Goal: Task Accomplishment & Management: Manage account settings

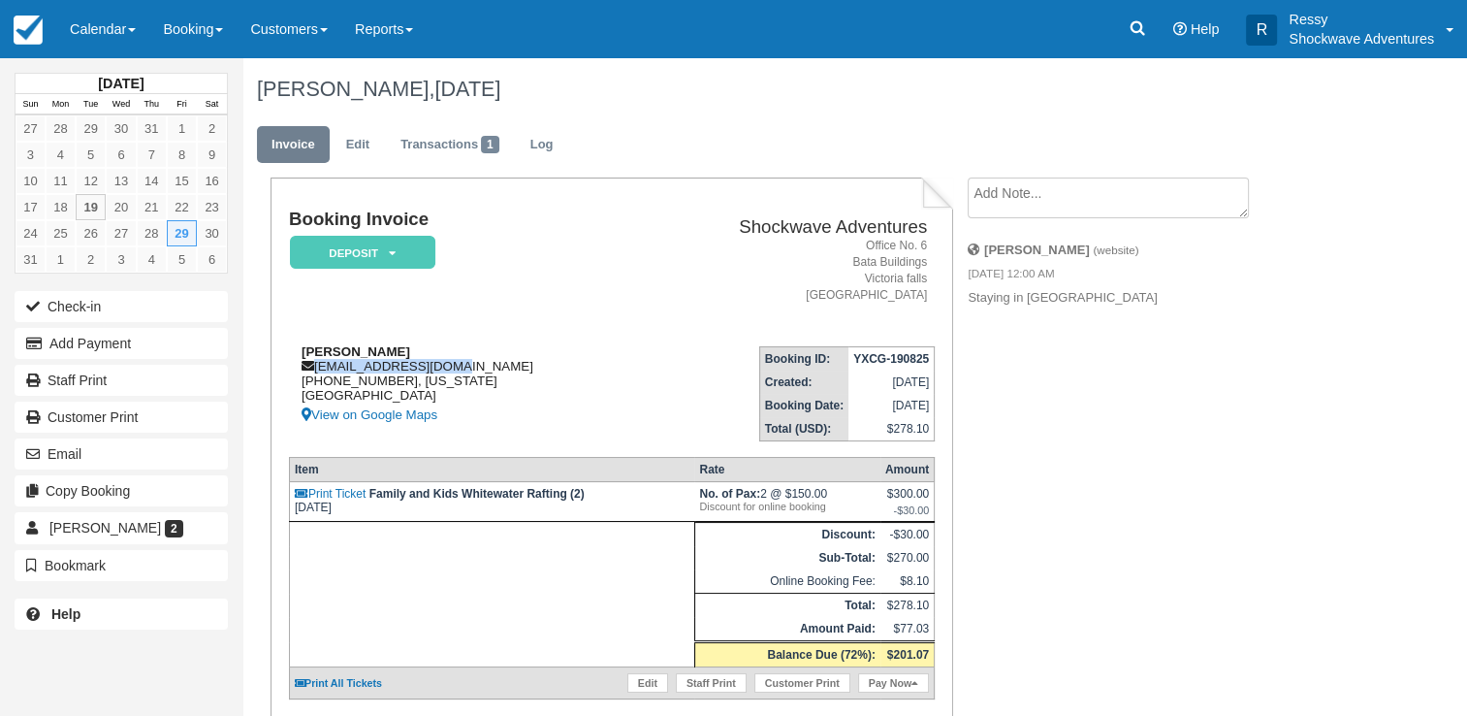
drag, startPoint x: 445, startPoint y: 365, endPoint x: 311, endPoint y: 371, distance: 134.0
click at [311, 371] on div "Rosefrida Soeur rosesoeur@gmail.com 562-841-5018, California United States View…" at bounding box center [465, 385] width 352 height 82
copy div "rosesoeur@gmail.com"
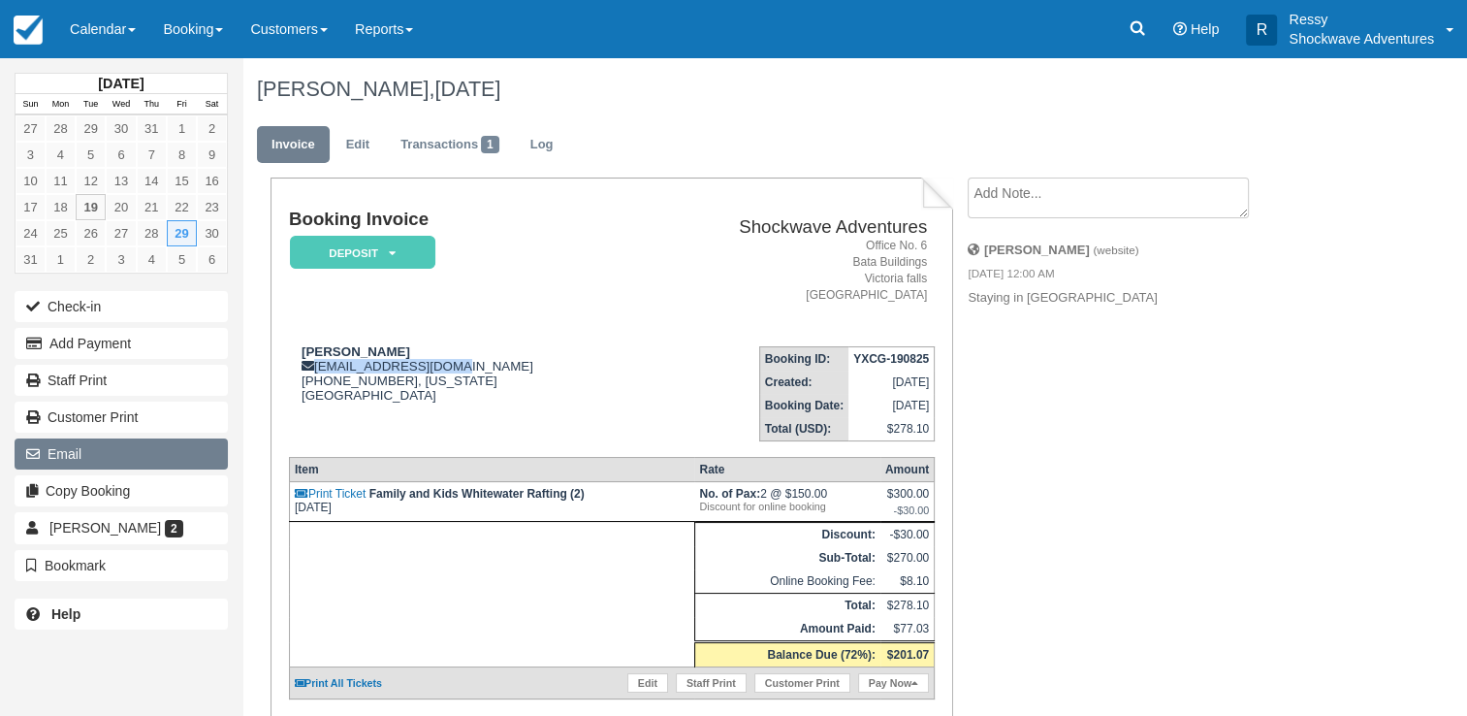
click at [76, 456] on button "Email" at bounding box center [121, 453] width 213 height 31
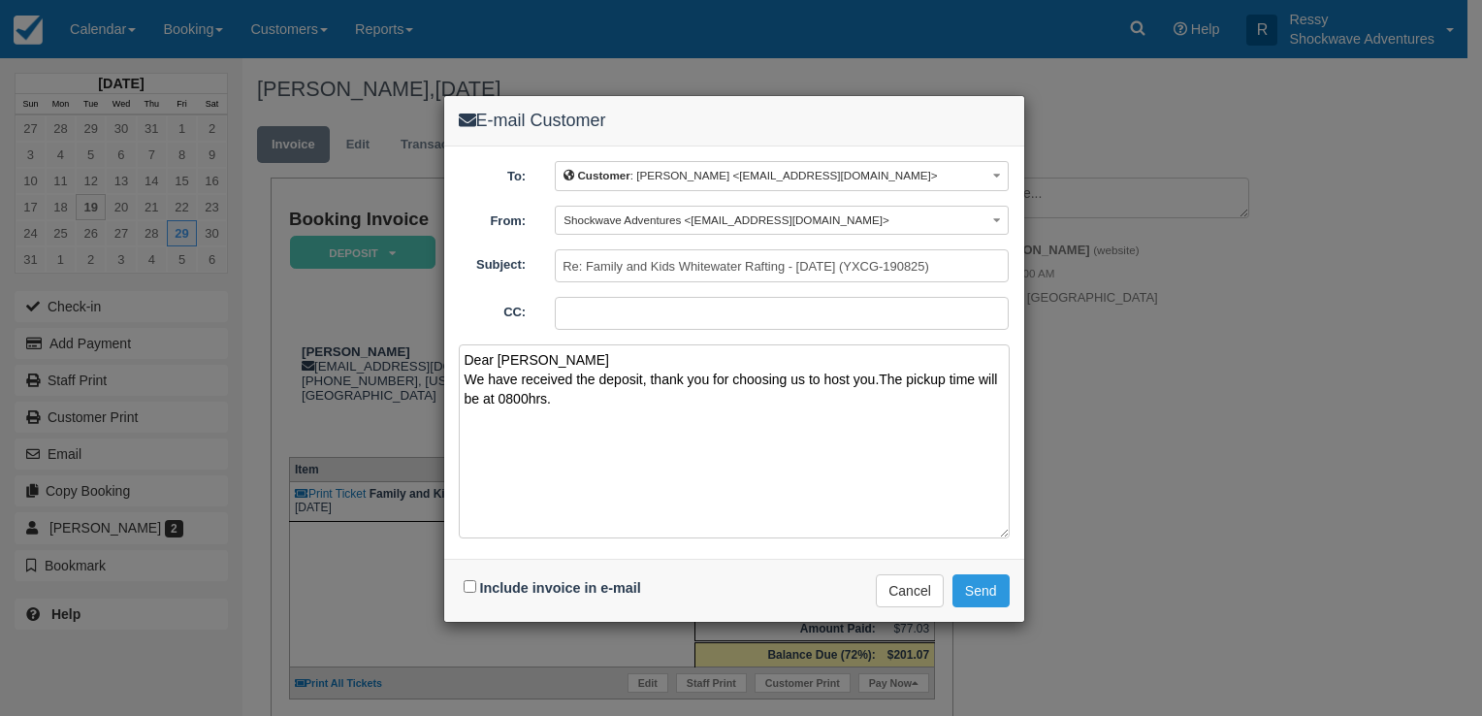
click at [879, 379] on textarea "Dear Rosefrida We have received the deposit, thank you for choosing us to host …" at bounding box center [734, 441] width 551 height 194
click at [912, 458] on textarea "Dear Rosefrida We have received the deposit, thank you for choosing us to host …" at bounding box center [734, 441] width 551 height 194
click at [549, 398] on textarea "Dear Rosefrida We have received the deposit, thank you for choosing us to host …" at bounding box center [734, 441] width 551 height 194
click at [580, 393] on textarea "Dear Rosefrida We have received the deposit, thank you for choosing us to host …" at bounding box center [734, 441] width 551 height 194
click at [799, 396] on textarea "Dear Rosefrida We have received the deposit, thank you for choosing us to host …" at bounding box center [734, 441] width 551 height 194
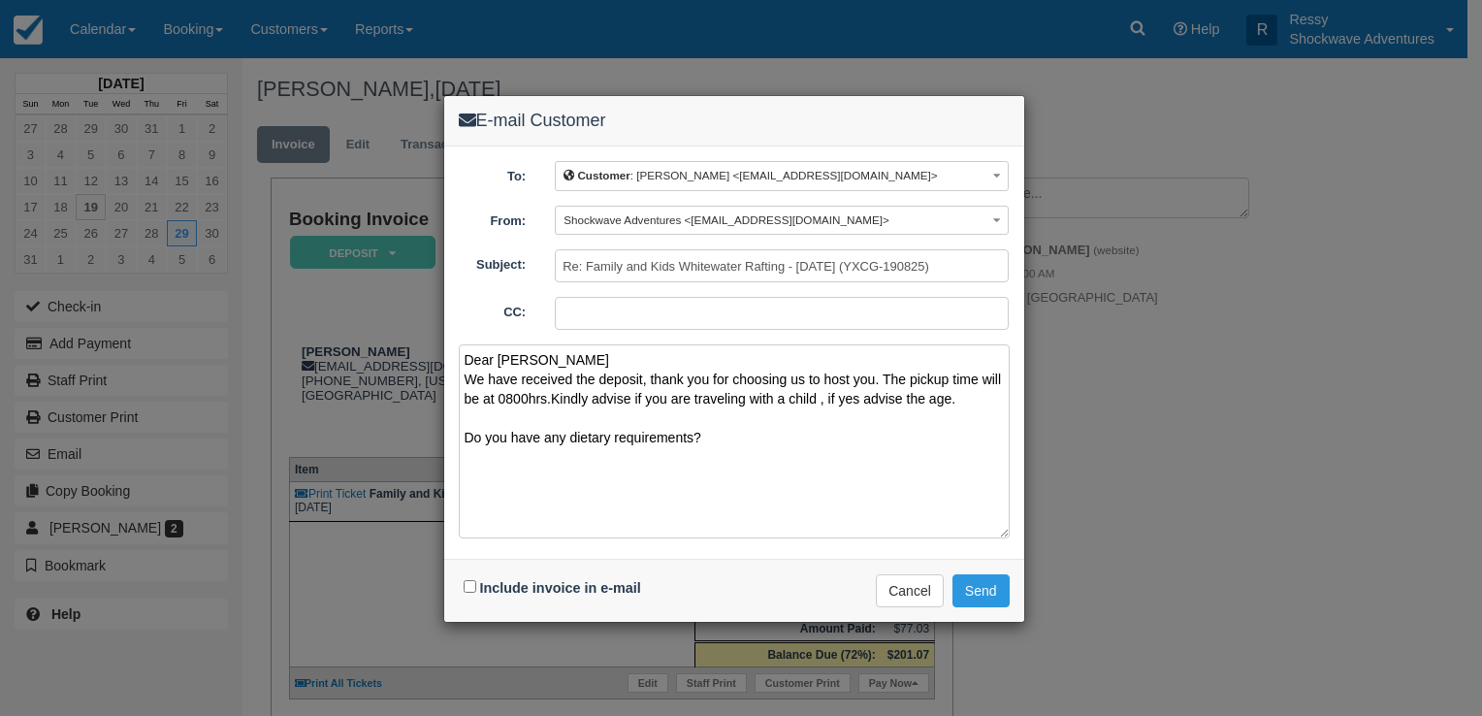
click at [818, 432] on textarea "Dear Rosefrida We have received the deposit, thank you for choosing us to host …" at bounding box center [734, 441] width 551 height 194
click at [797, 421] on textarea "Dear Rosefrida We have received the deposit, thank you for choosing us to host …" at bounding box center [734, 441] width 551 height 194
click at [718, 436] on textarea "Dear Rosefrida We have received the deposit, thank you for choosing us to host …" at bounding box center [734, 441] width 551 height 194
paste textarea "Inclusions Buffet lunch included Free drinks included Free hotel pickup and dro…"
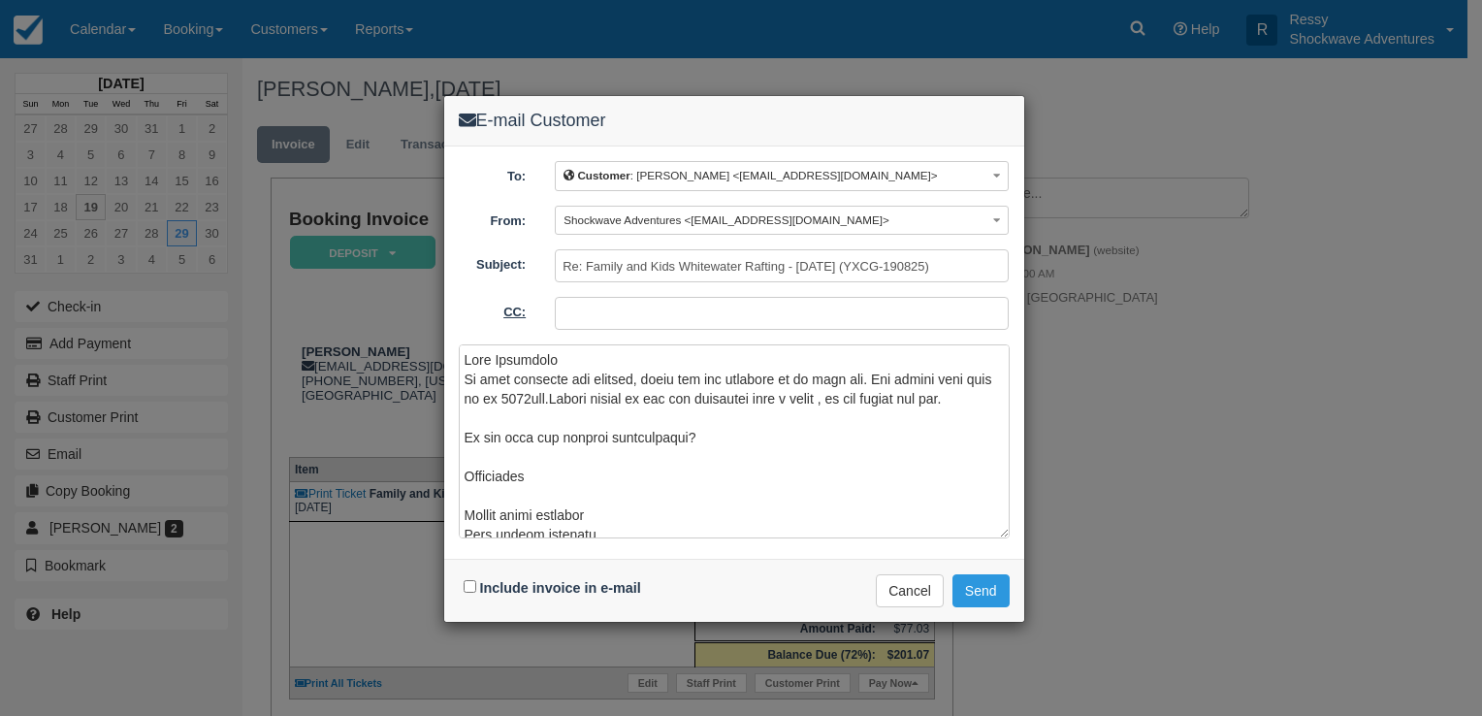
click at [515, 297] on label "CC:" at bounding box center [492, 309] width 97 height 25
click at [555, 297] on input "CC:" at bounding box center [782, 313] width 454 height 33
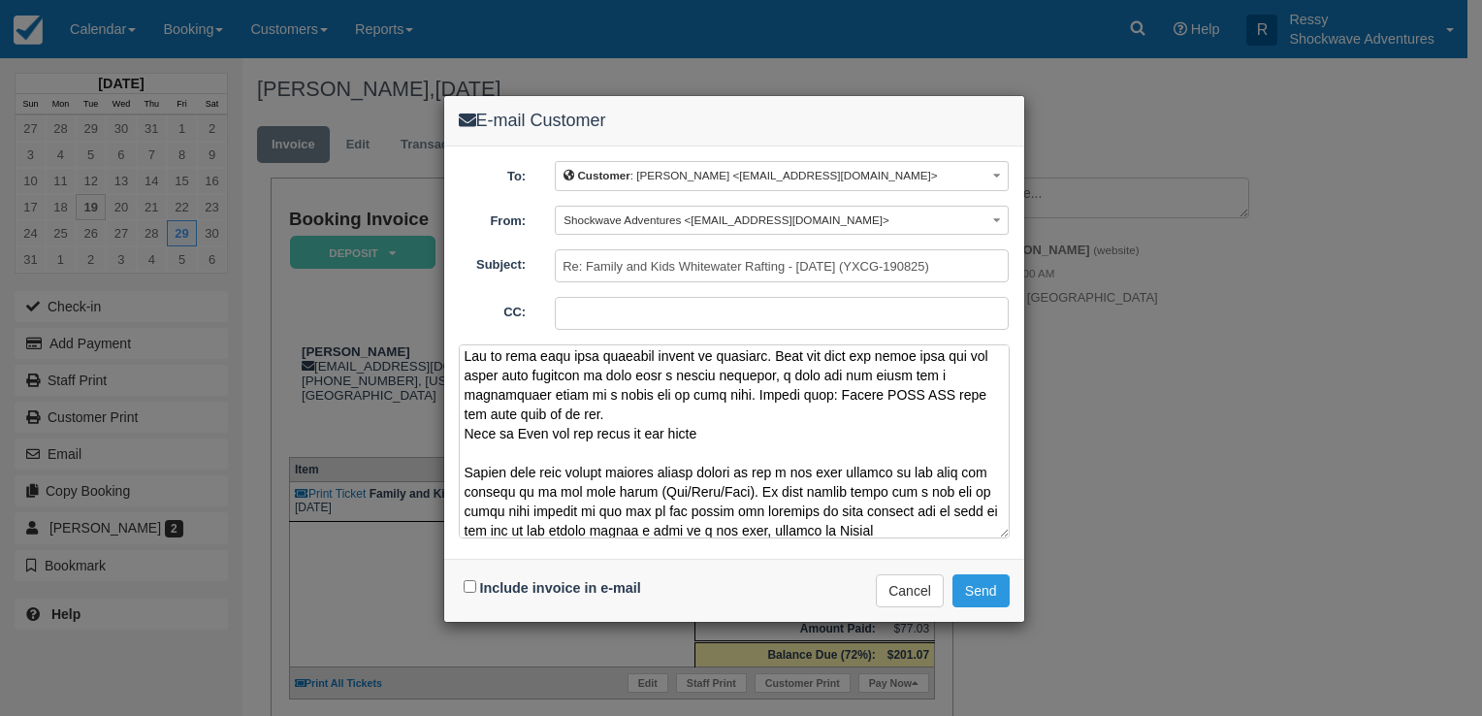
click at [885, 524] on textarea at bounding box center [734, 441] width 551 height 194
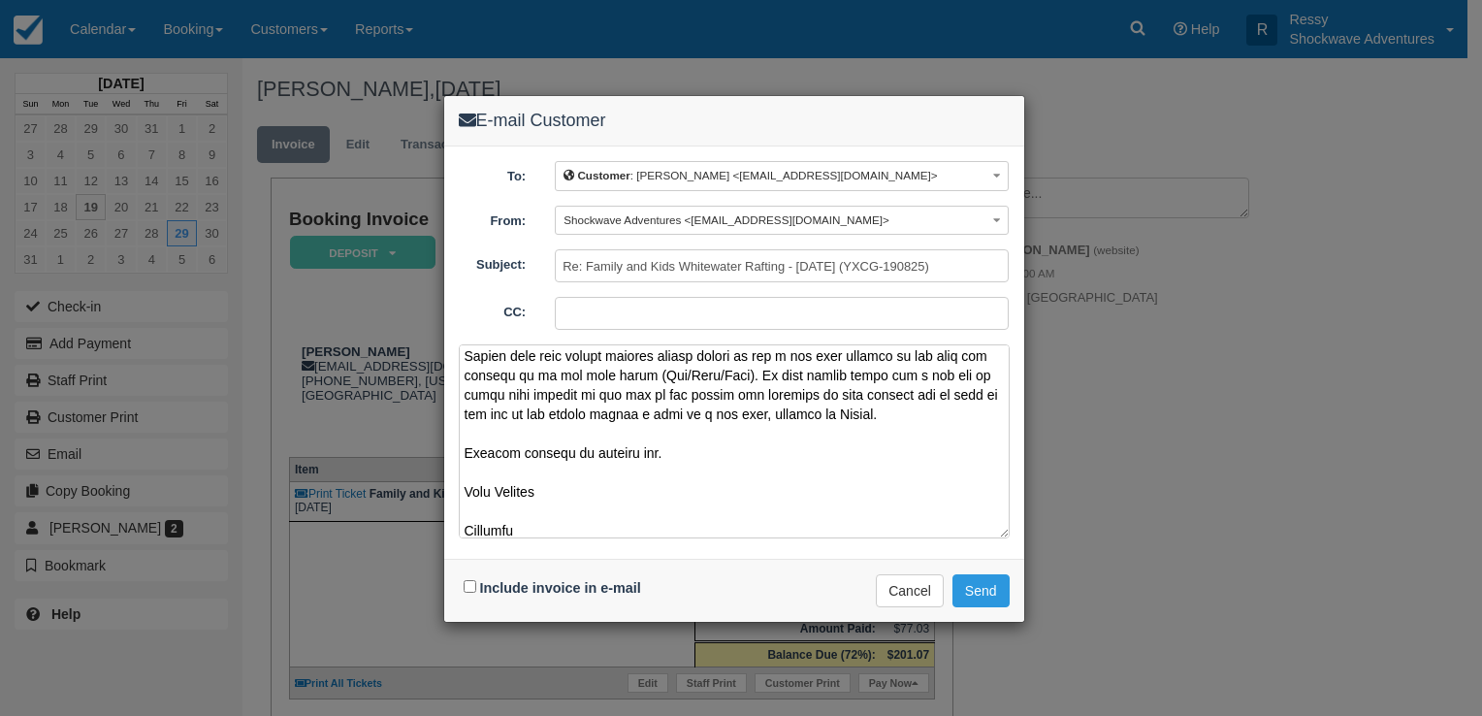
scroll to position [760, 0]
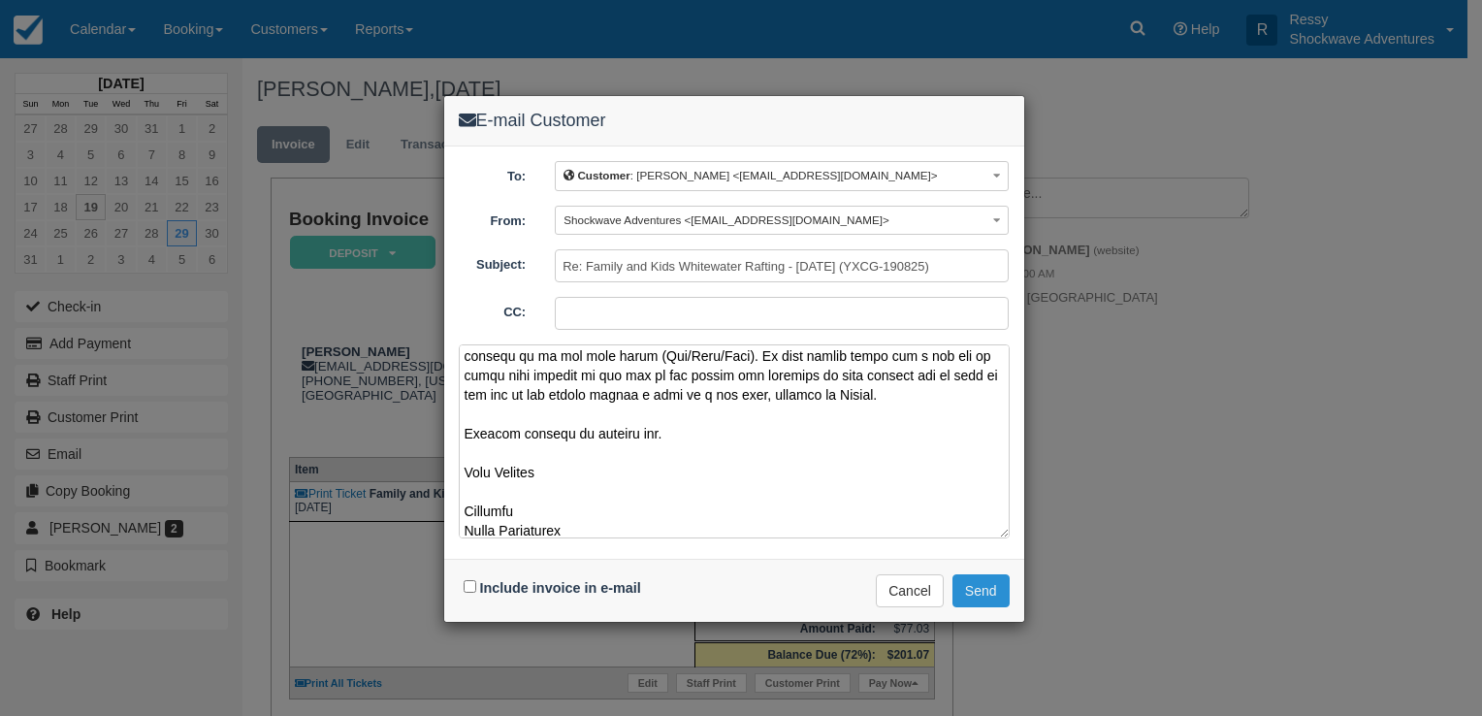
type textarea "Dear Rosefrida We have received the deposit, thank you for choosing us to host …"
click at [987, 582] on button "Send" at bounding box center [980, 590] width 57 height 33
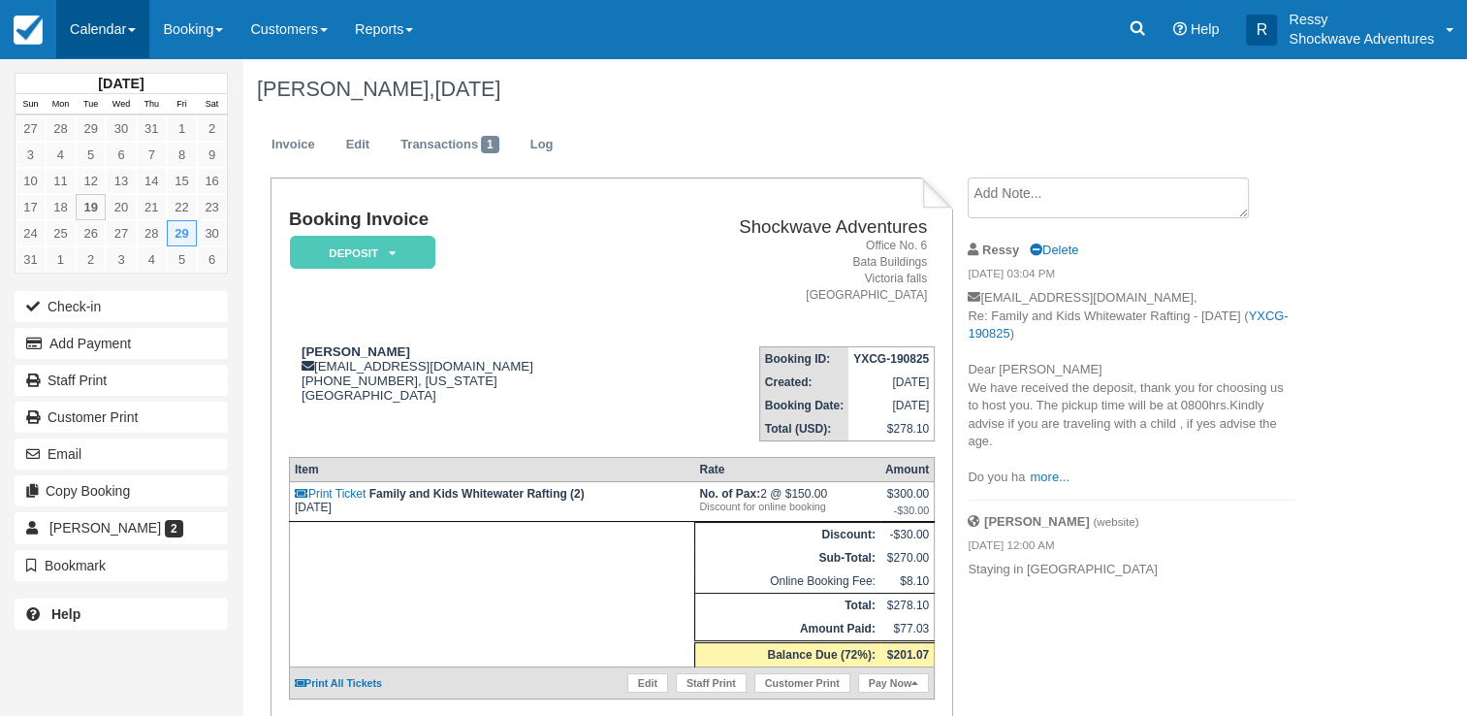
click at [119, 24] on link "Calendar" at bounding box center [102, 29] width 93 height 58
click at [100, 39] on link "Calendar" at bounding box center [102, 29] width 93 height 58
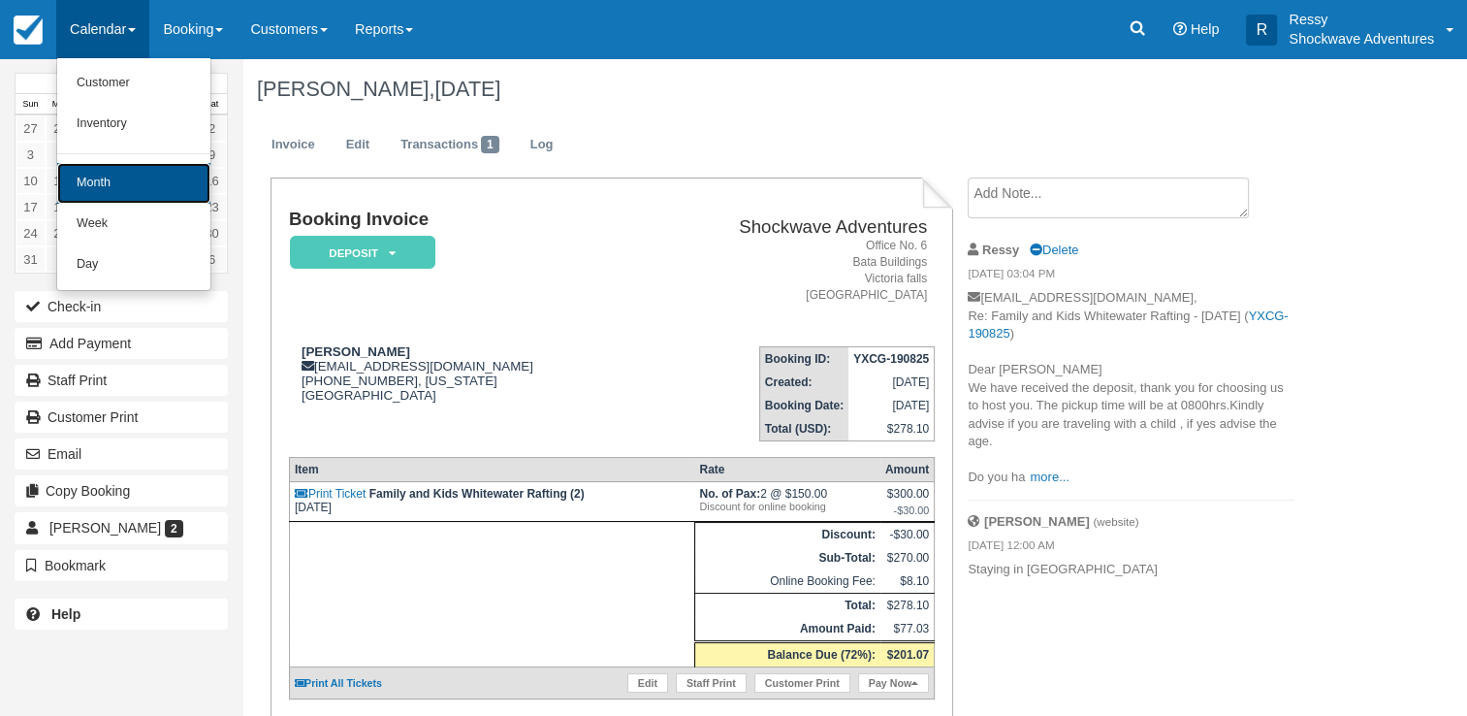
click at [104, 177] on link "Month" at bounding box center [133, 183] width 153 height 41
click at [104, 177] on link "12" at bounding box center [91, 181] width 30 height 26
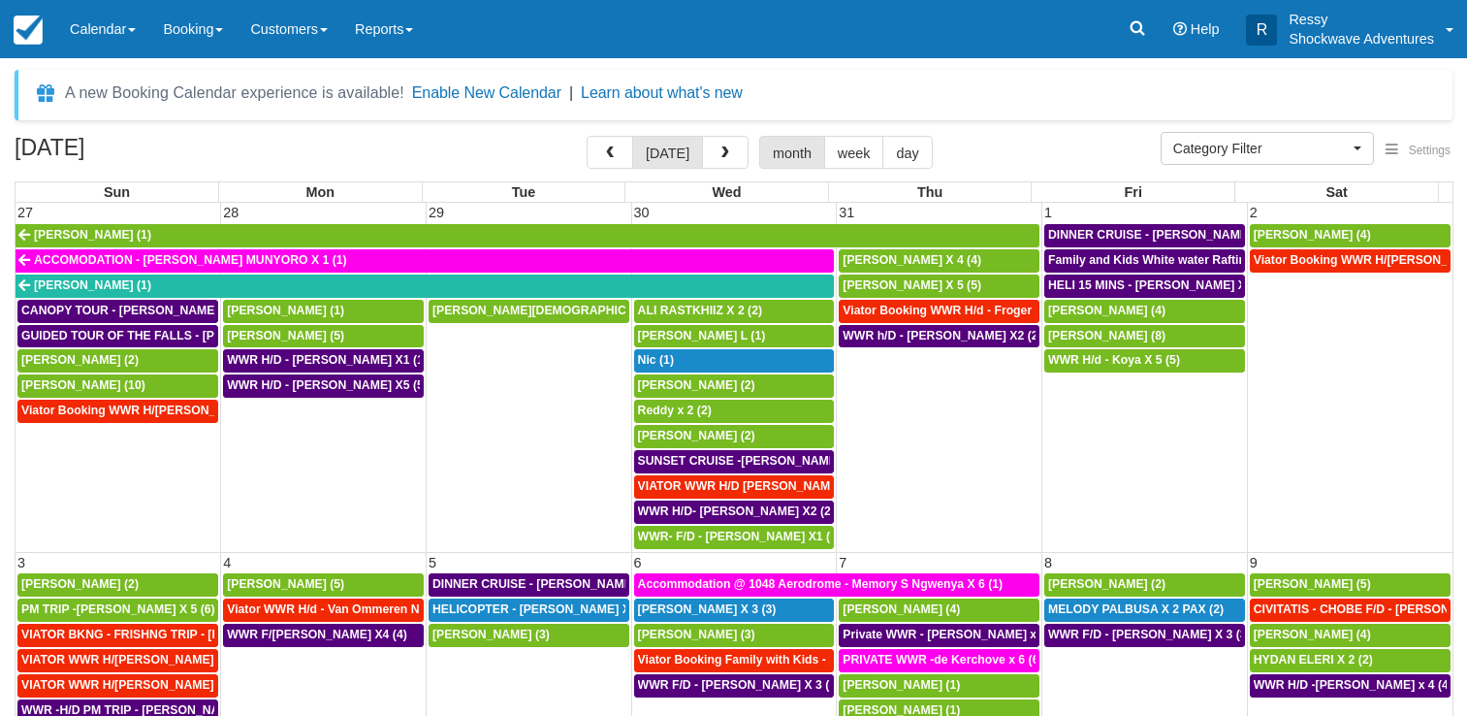
select select
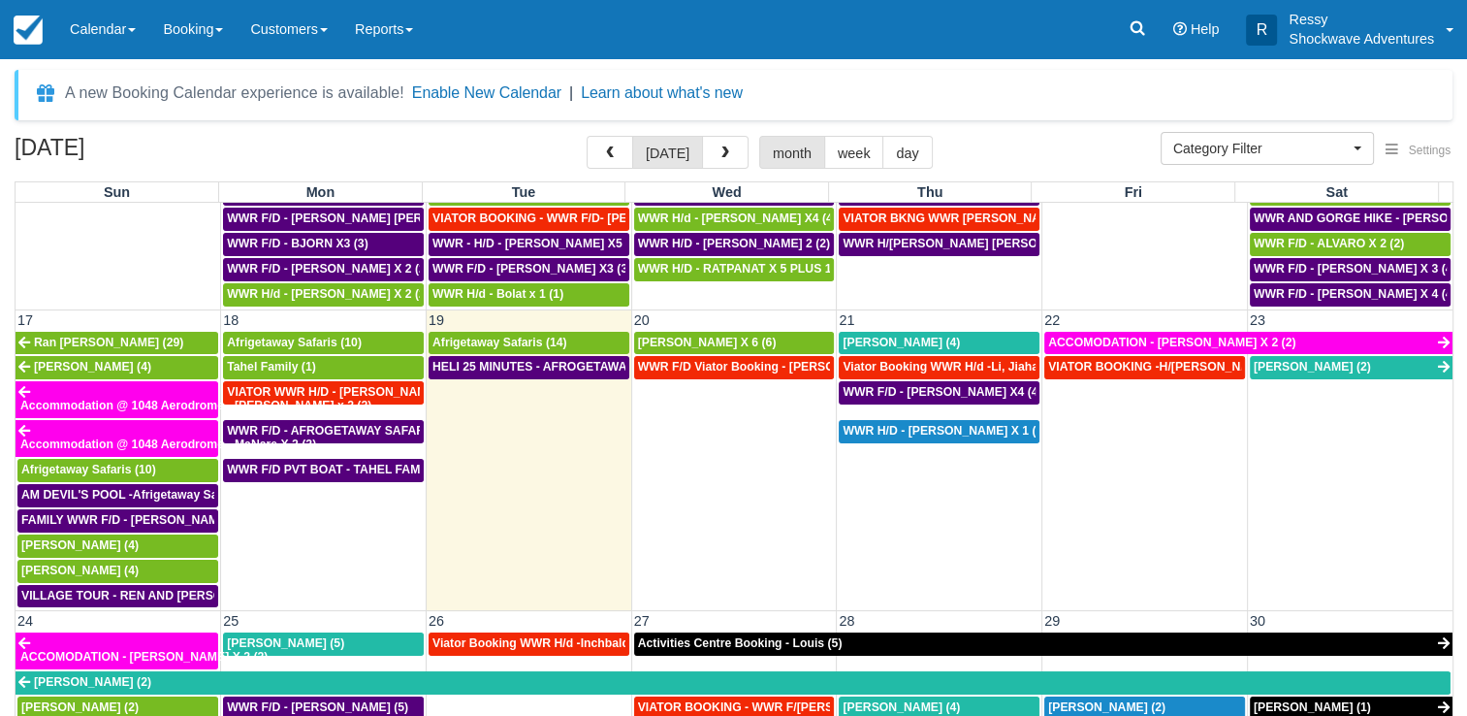
scroll to position [776, 0]
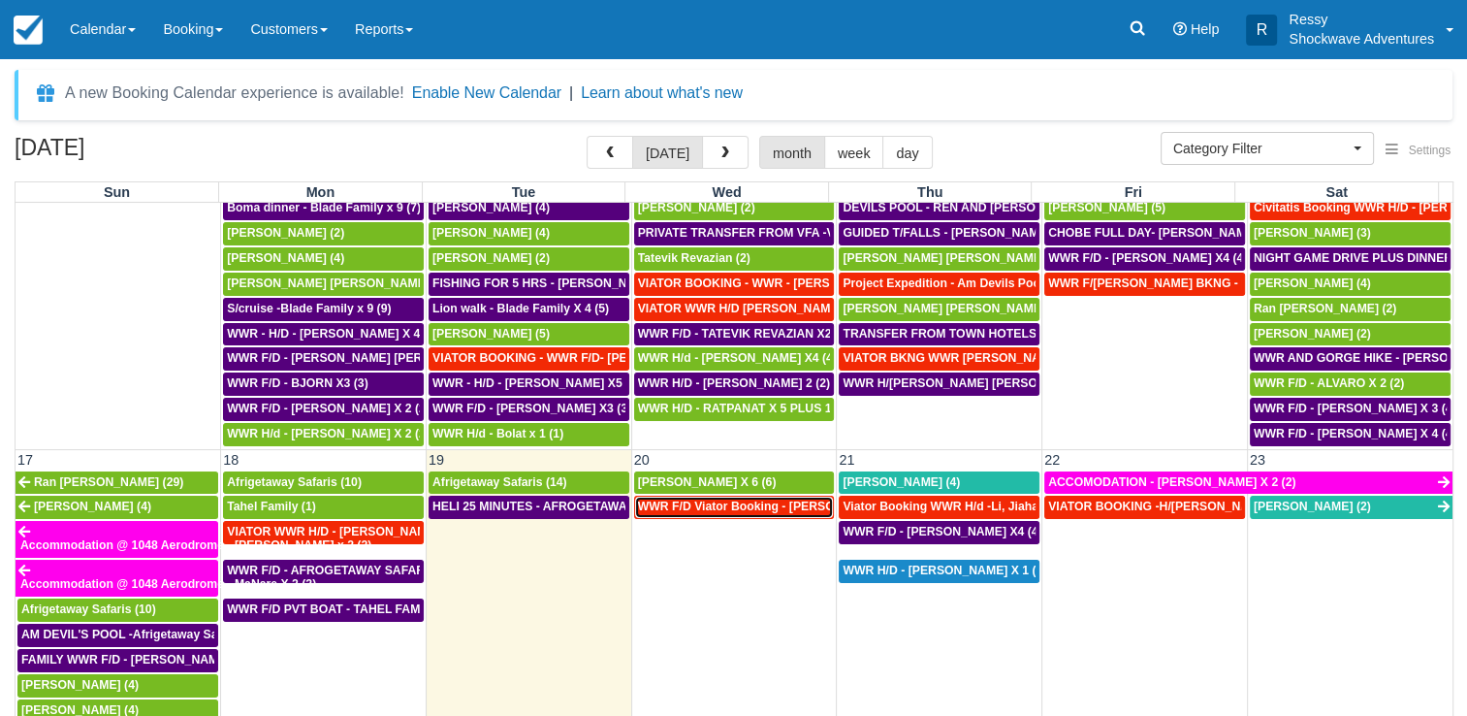
click at [733, 499] on span "WWR F/D Viator Booking - [PERSON_NAME] X1 (1)" at bounding box center [781, 506] width 286 height 14
click at [733, 499] on span "WWR F/D Viator Booking - Taal Von Ryan X1 (1)" at bounding box center [781, 506] width 286 height 14
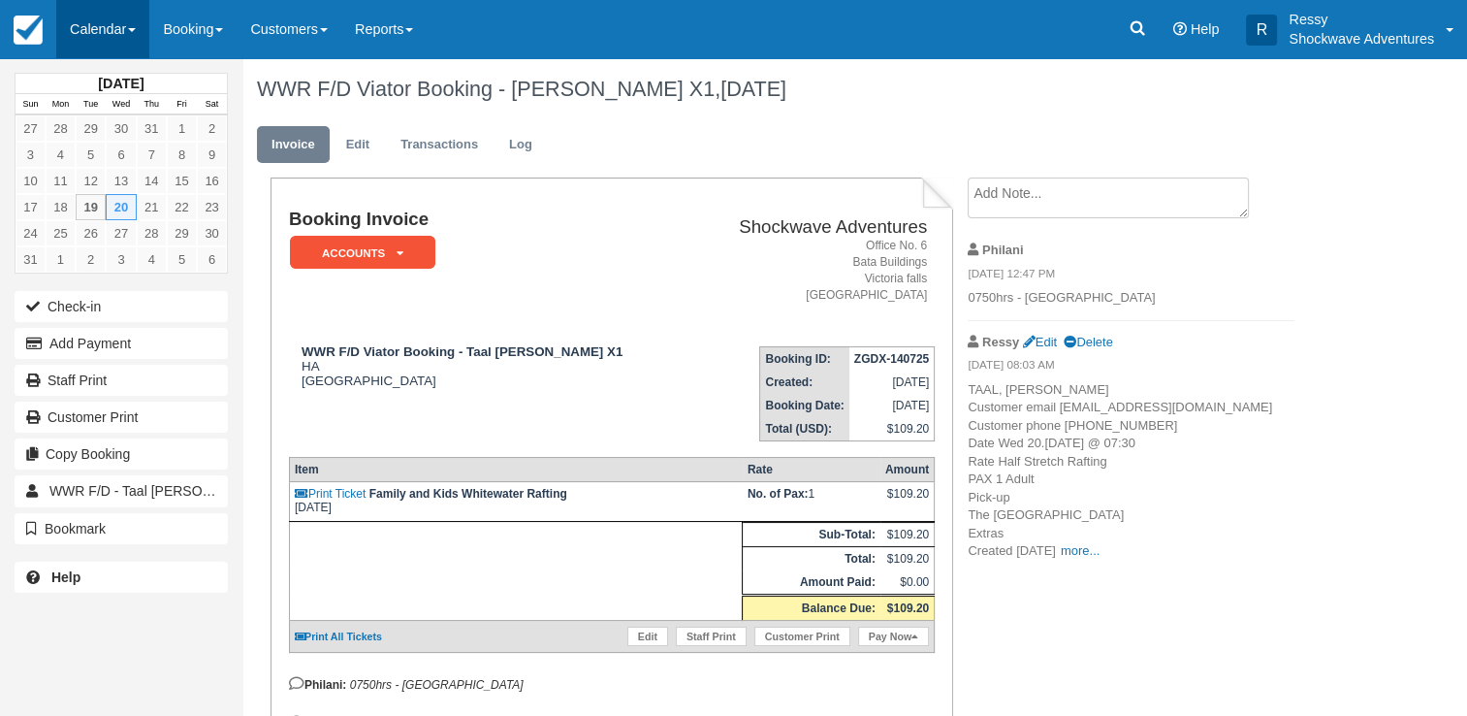
click at [116, 21] on link "Calendar" at bounding box center [102, 29] width 93 height 58
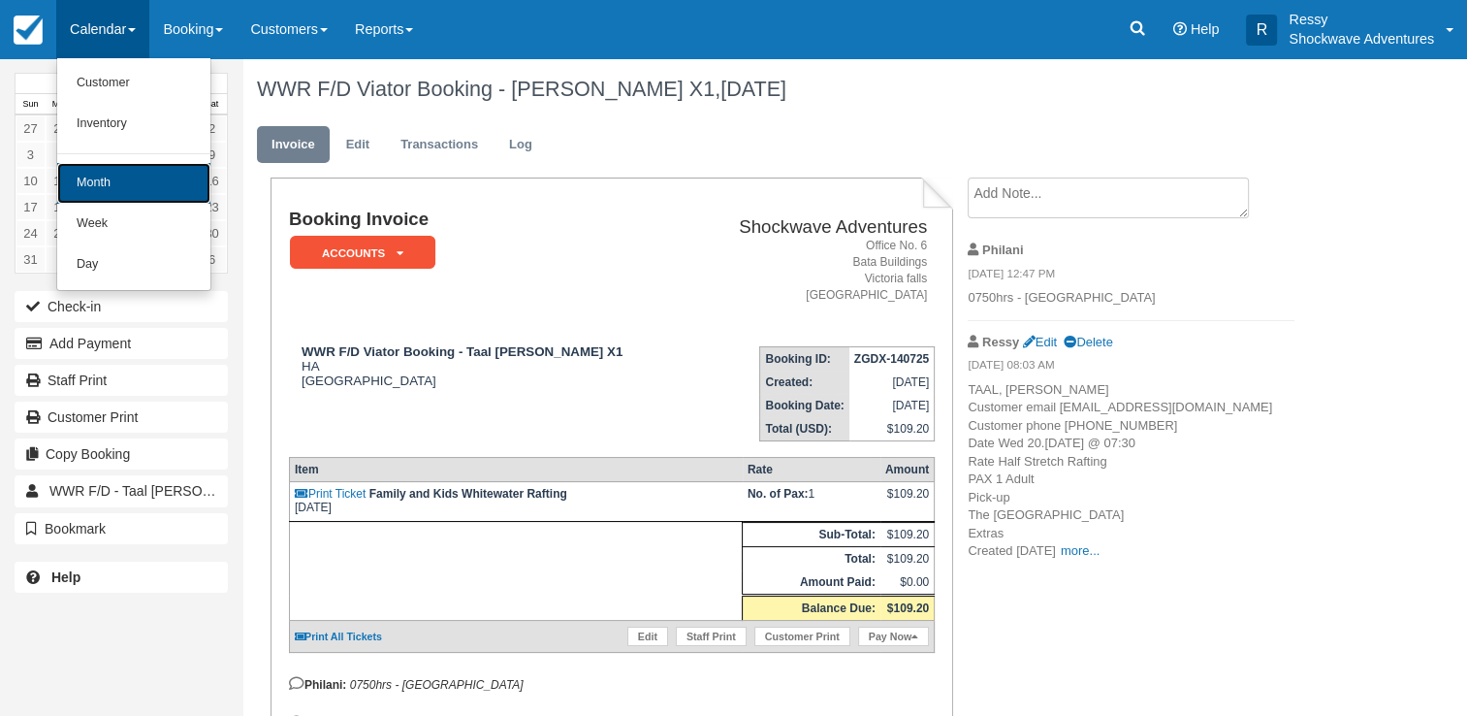
click at [155, 194] on link "Month" at bounding box center [133, 183] width 153 height 41
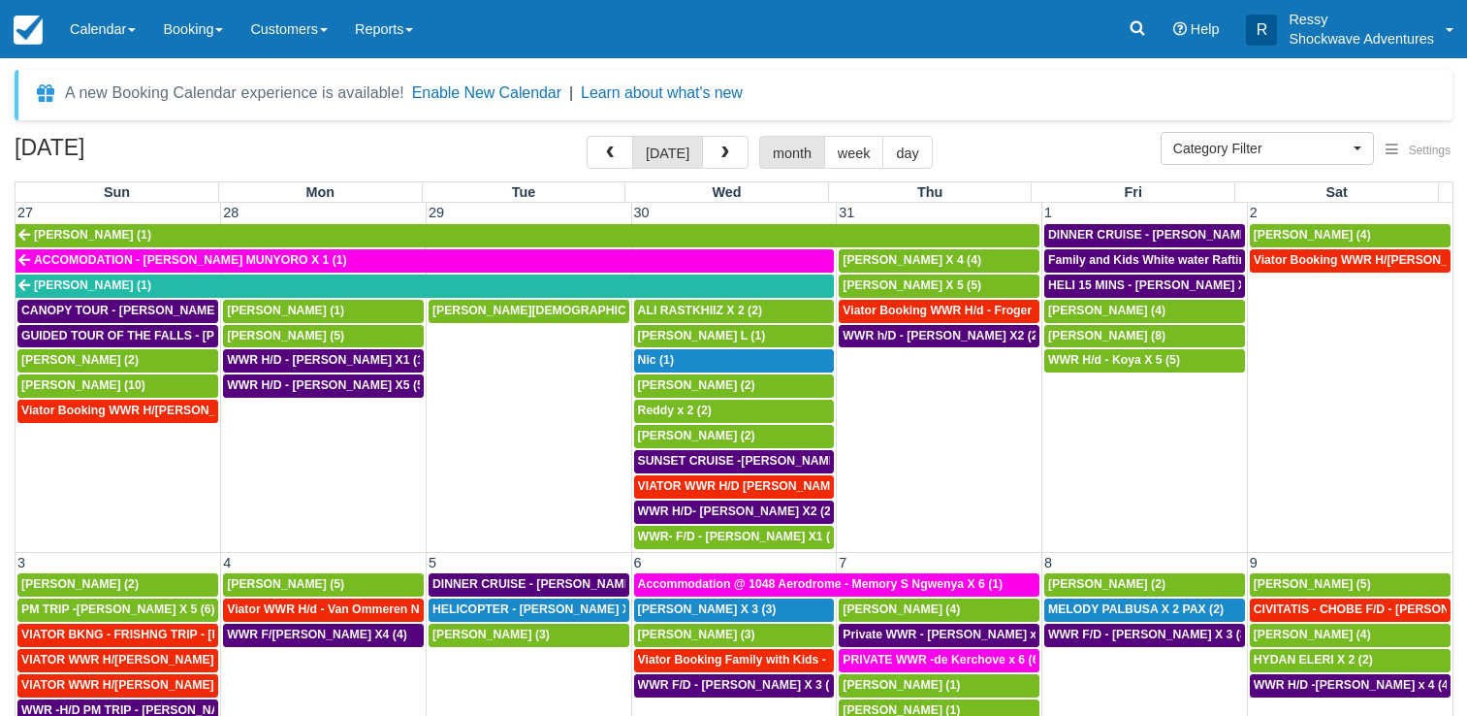
select select
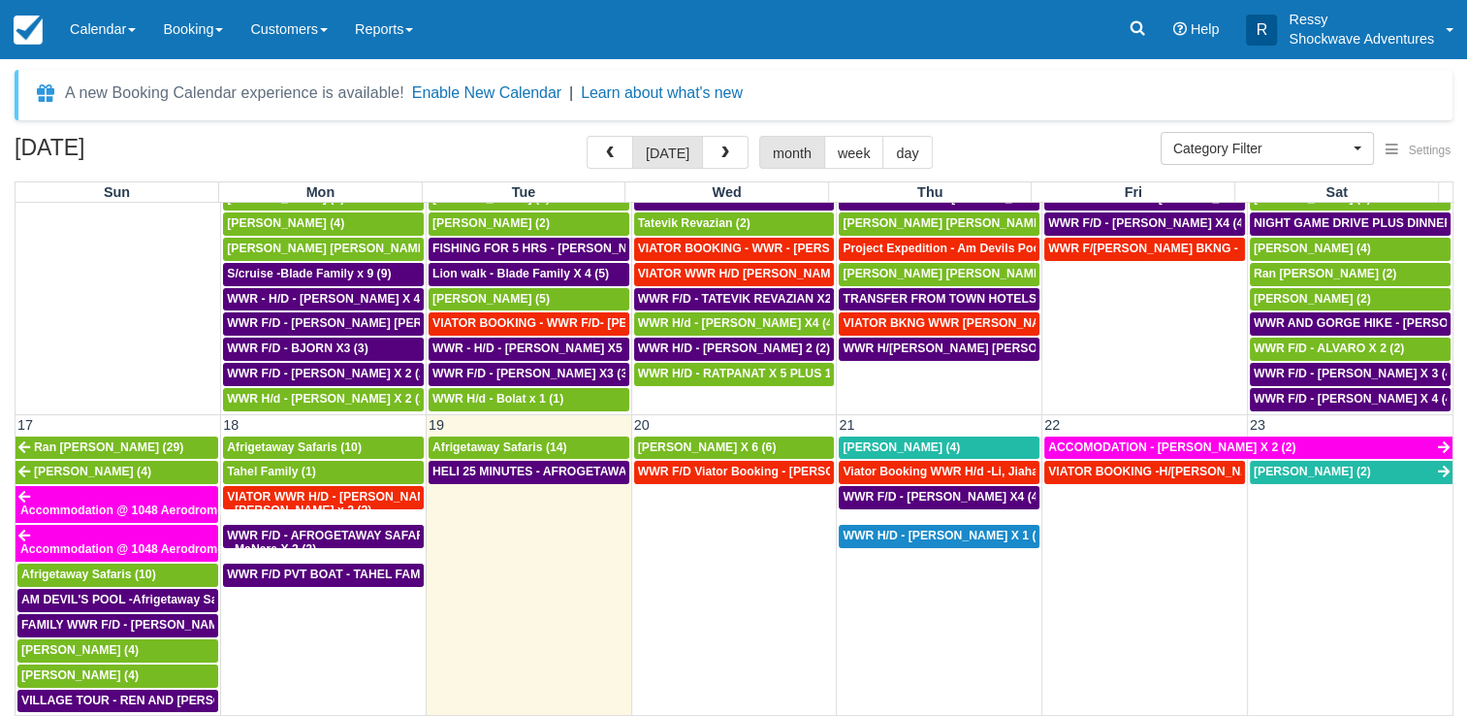
scroll to position [970, 0]
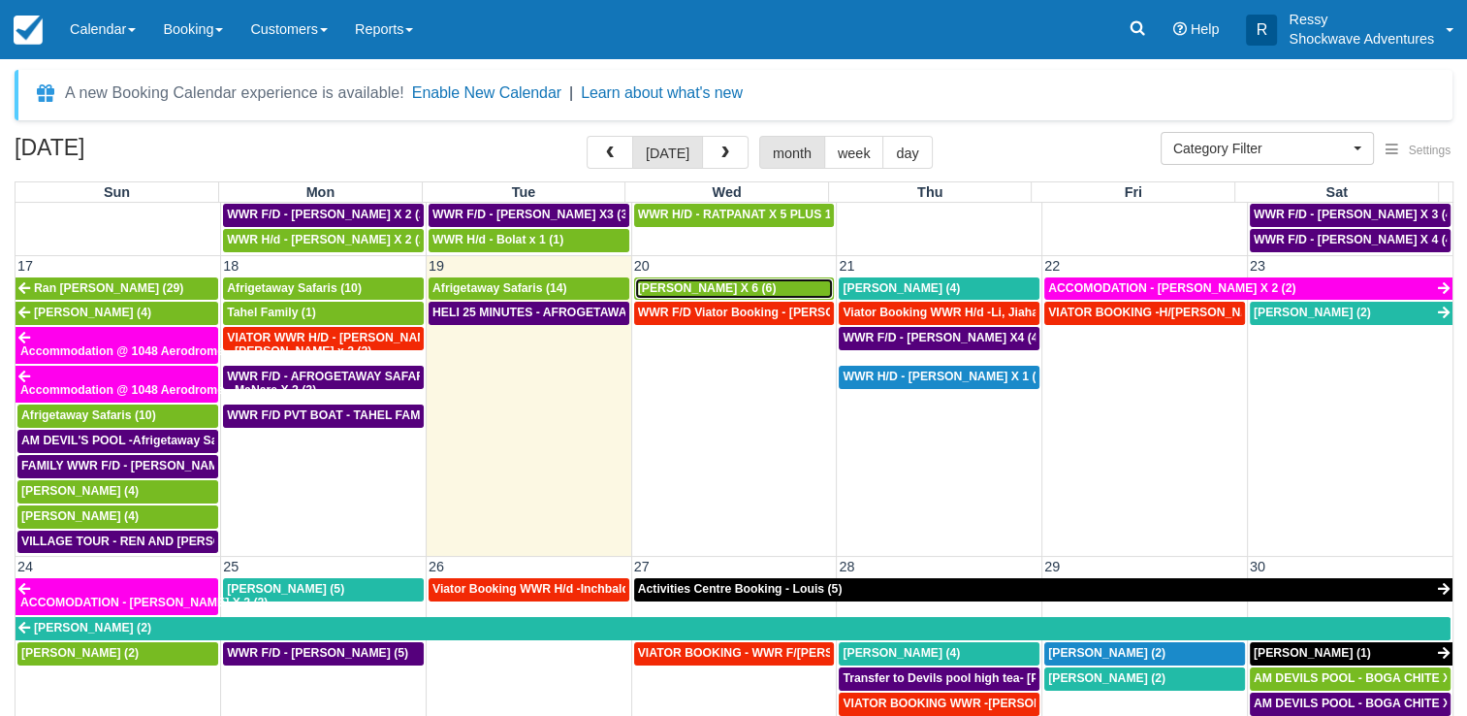
click at [697, 281] on span "[PERSON_NAME] X 6 (6)" at bounding box center [707, 288] width 139 height 14
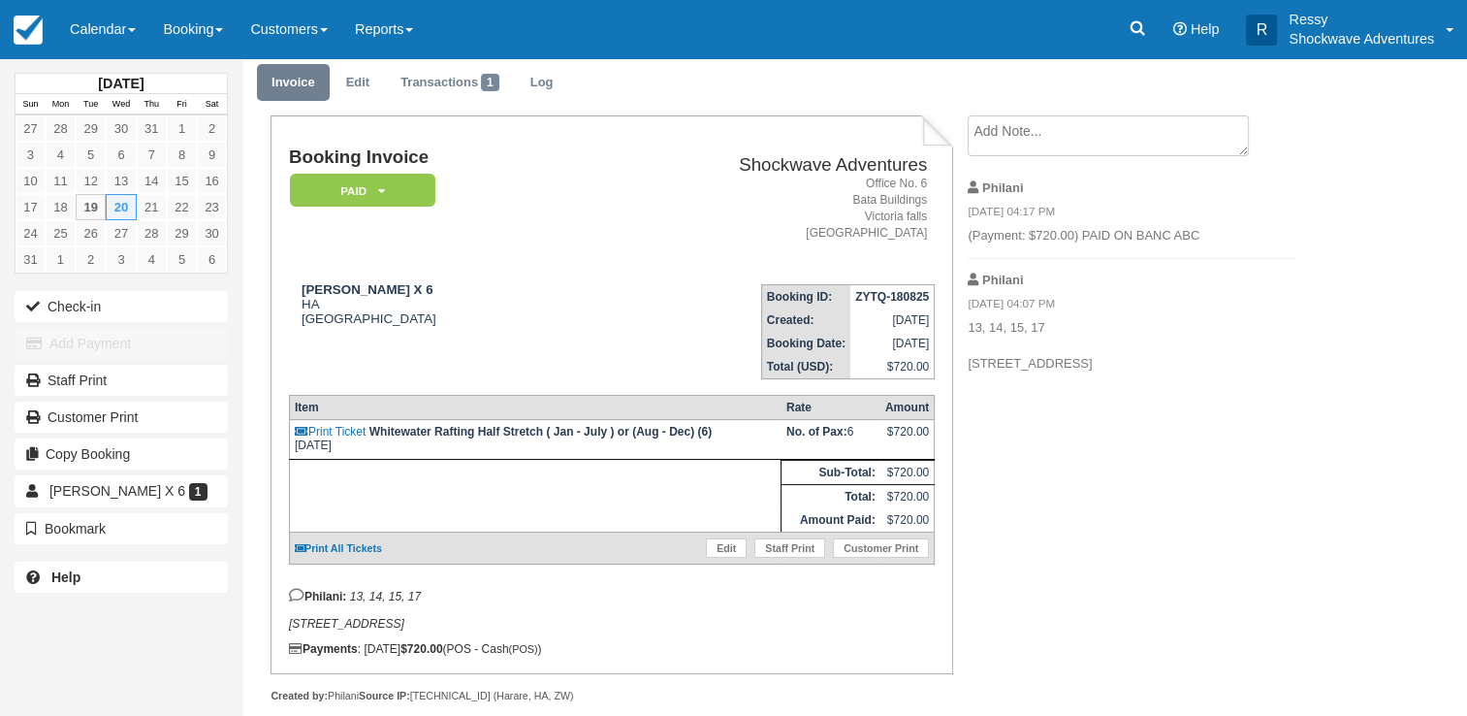
scroll to position [85, 0]
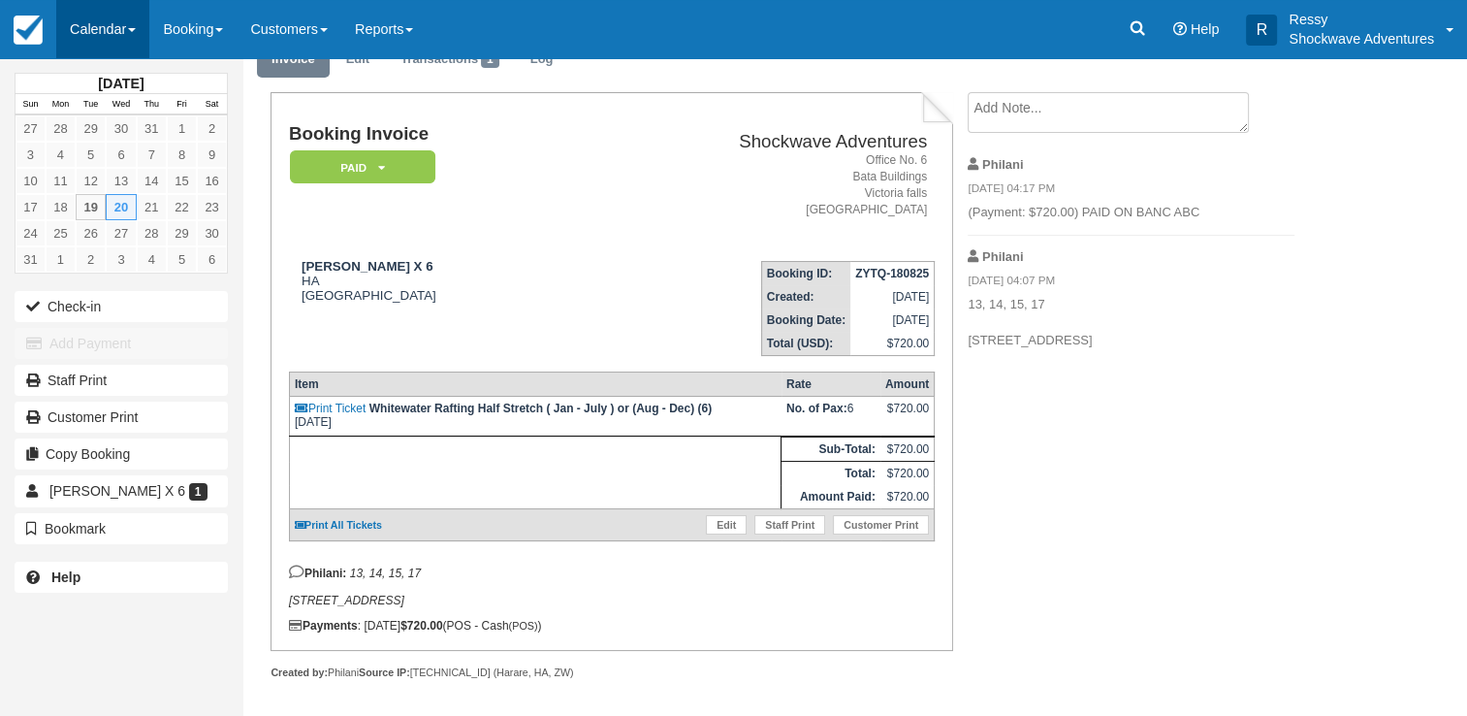
click at [111, 8] on link "Calendar" at bounding box center [102, 29] width 93 height 58
click at [125, 29] on link "Calendar" at bounding box center [102, 29] width 93 height 58
click at [120, 30] on link "Calendar" at bounding box center [102, 29] width 93 height 58
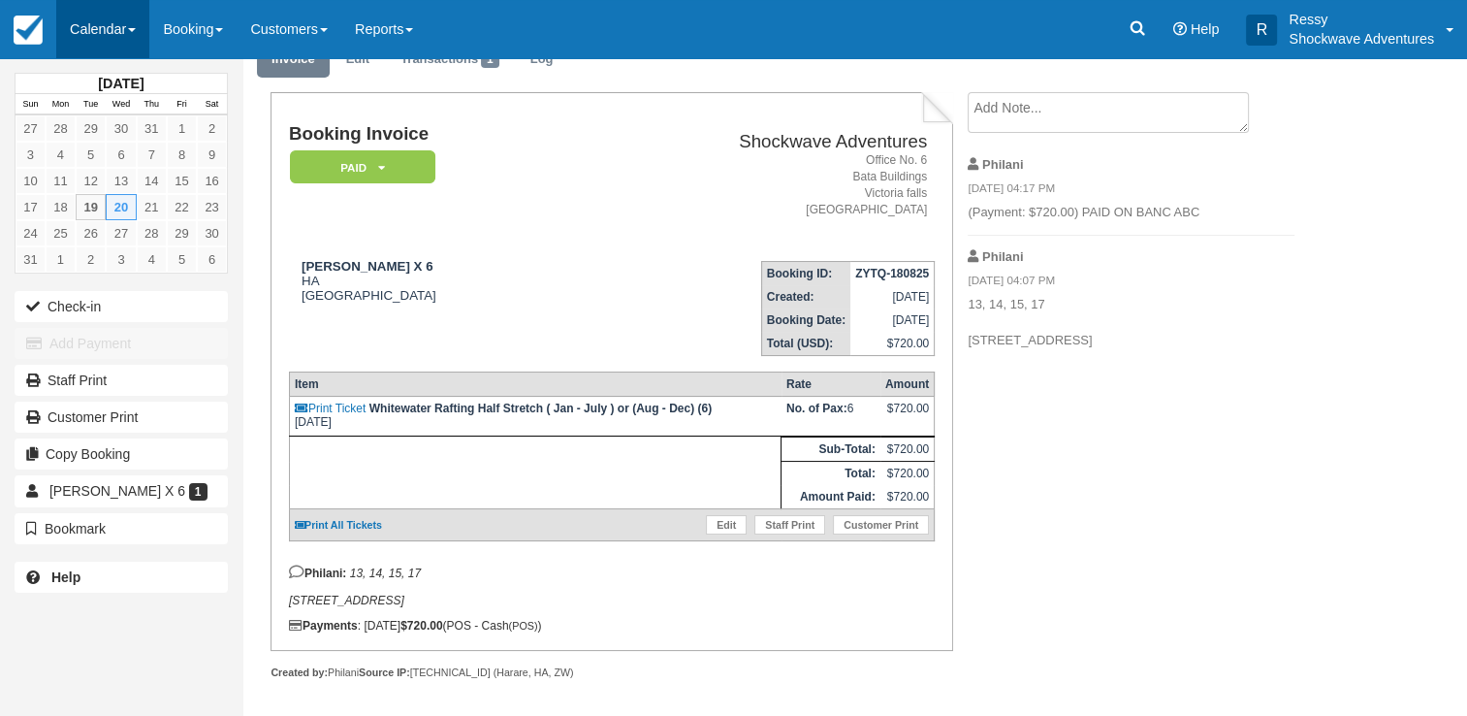
click at [120, 30] on link "Calendar" at bounding box center [102, 29] width 93 height 58
click at [116, 22] on link "Calendar" at bounding box center [102, 29] width 93 height 58
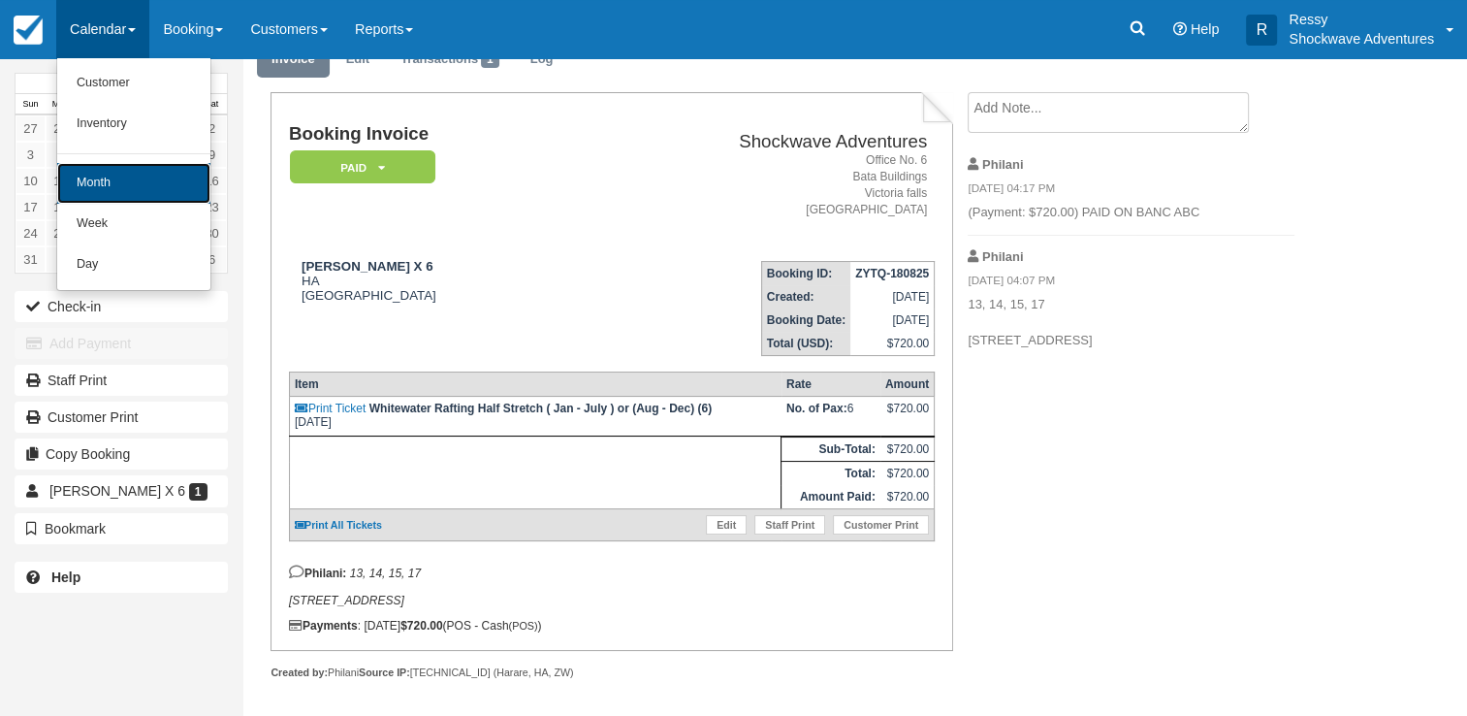
click at [141, 177] on link "Month" at bounding box center [133, 183] width 153 height 41
click at [141, 177] on link "14" at bounding box center [152, 181] width 30 height 26
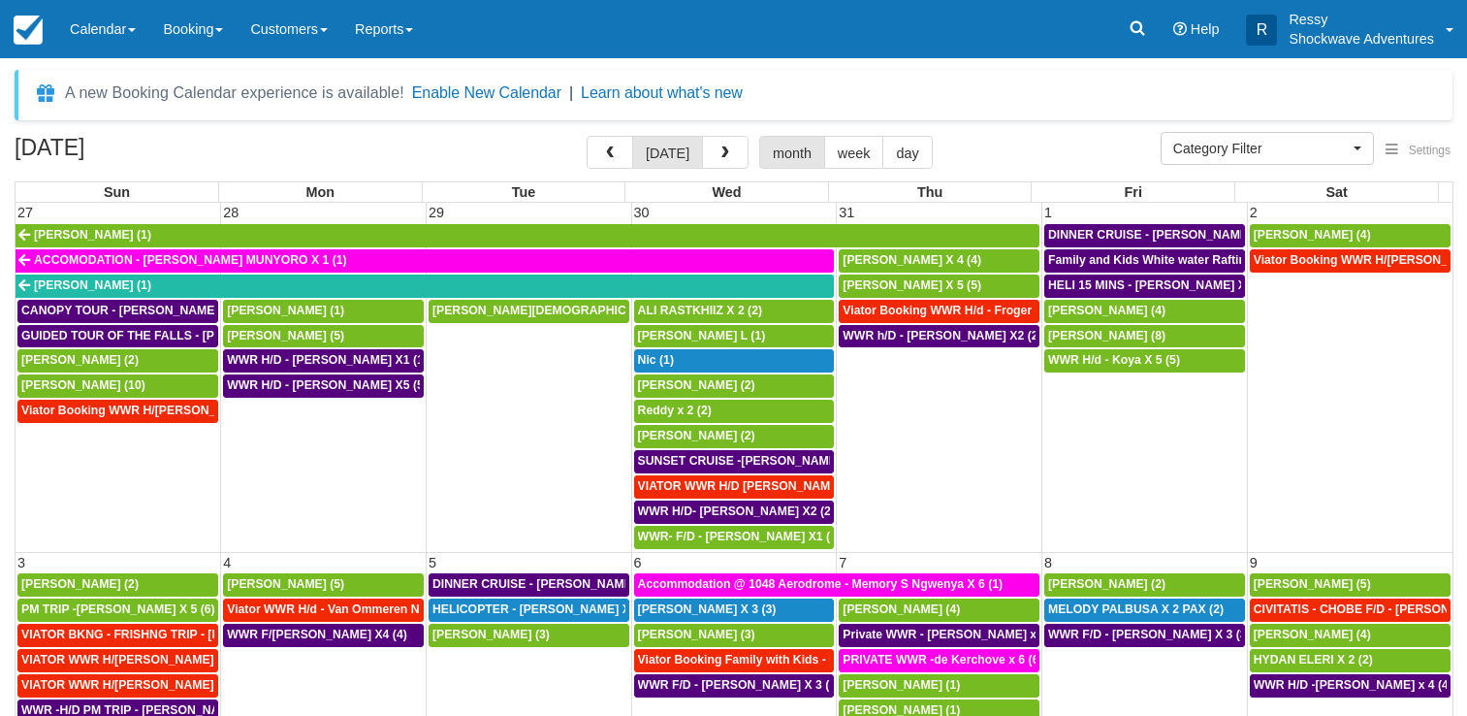
select select
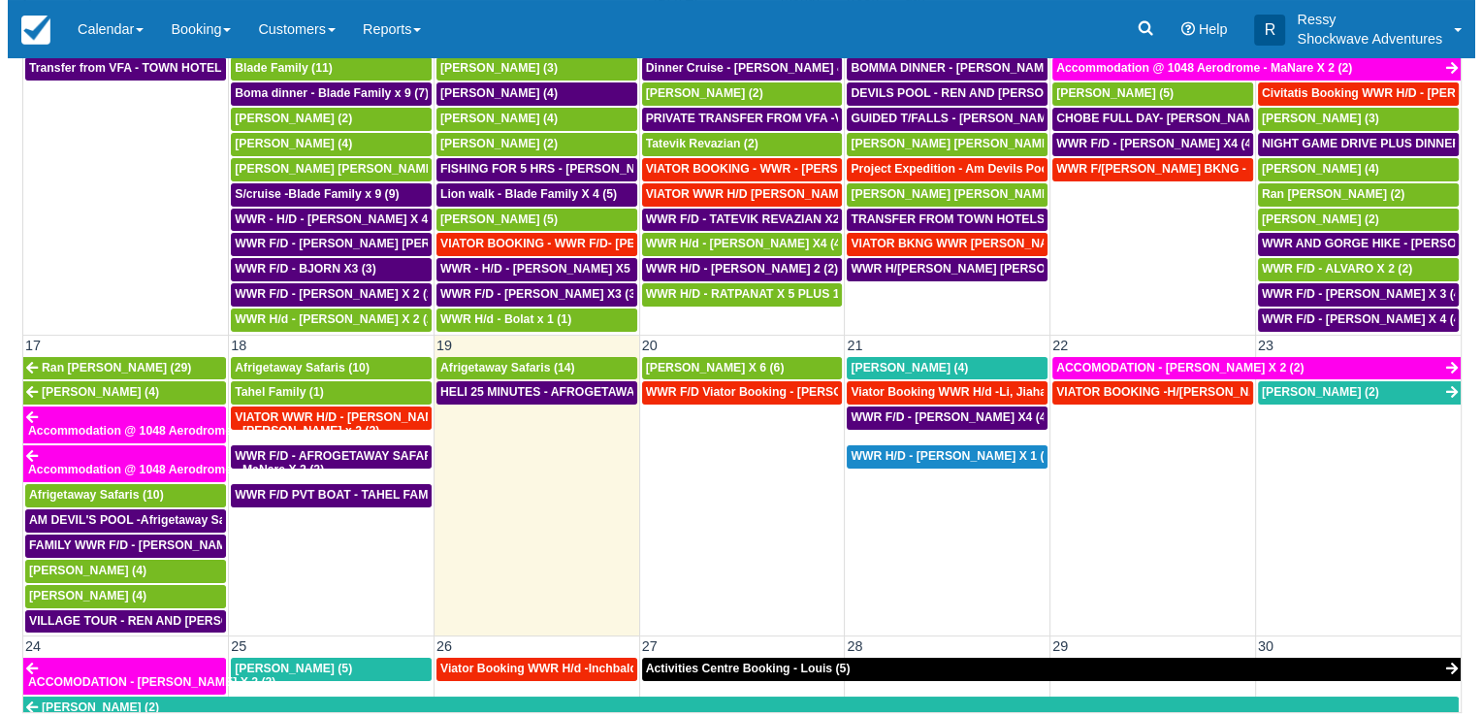
scroll to position [158, 0]
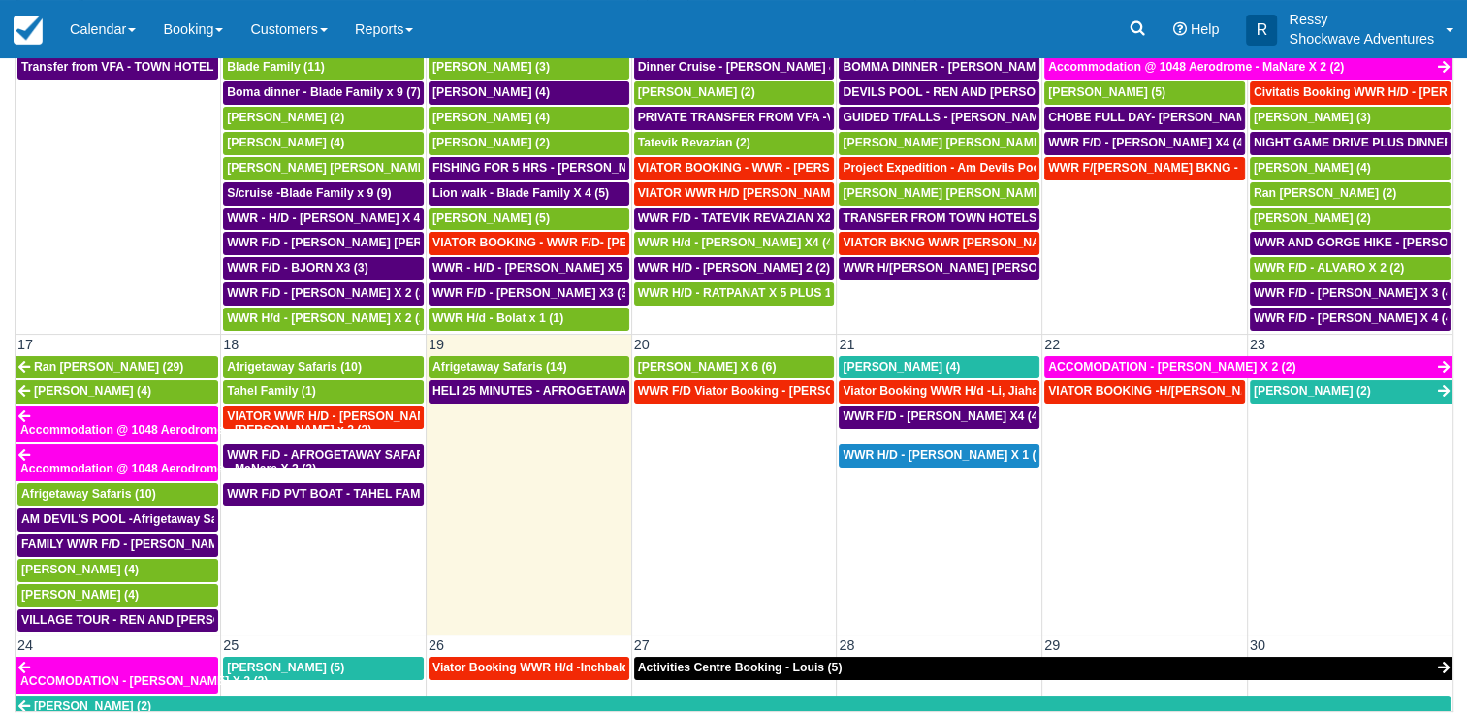
click at [733, 497] on td "WWR F/D Viator Booking - Taal Von Ryan X1 (1)" at bounding box center [734, 505] width 206 height 253
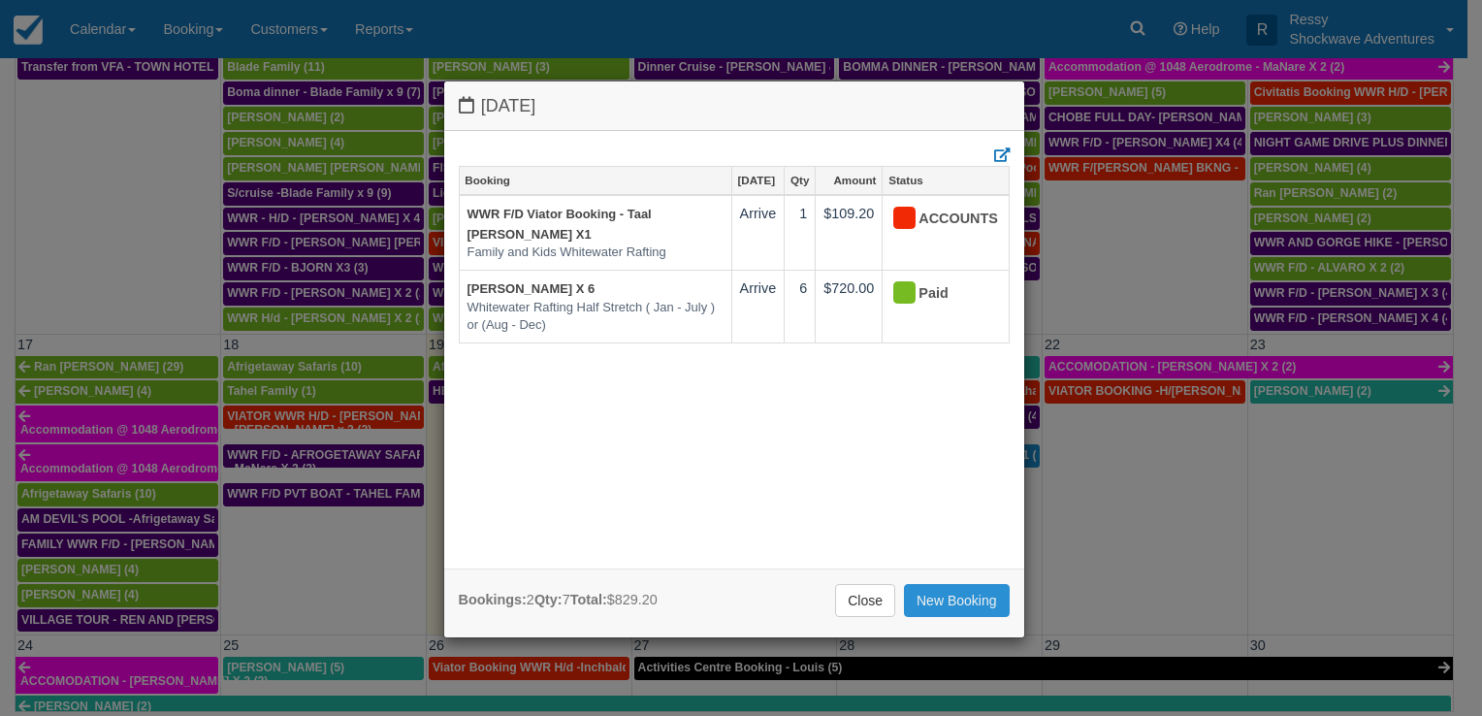
click at [943, 610] on link "New Booking" at bounding box center [957, 600] width 106 height 33
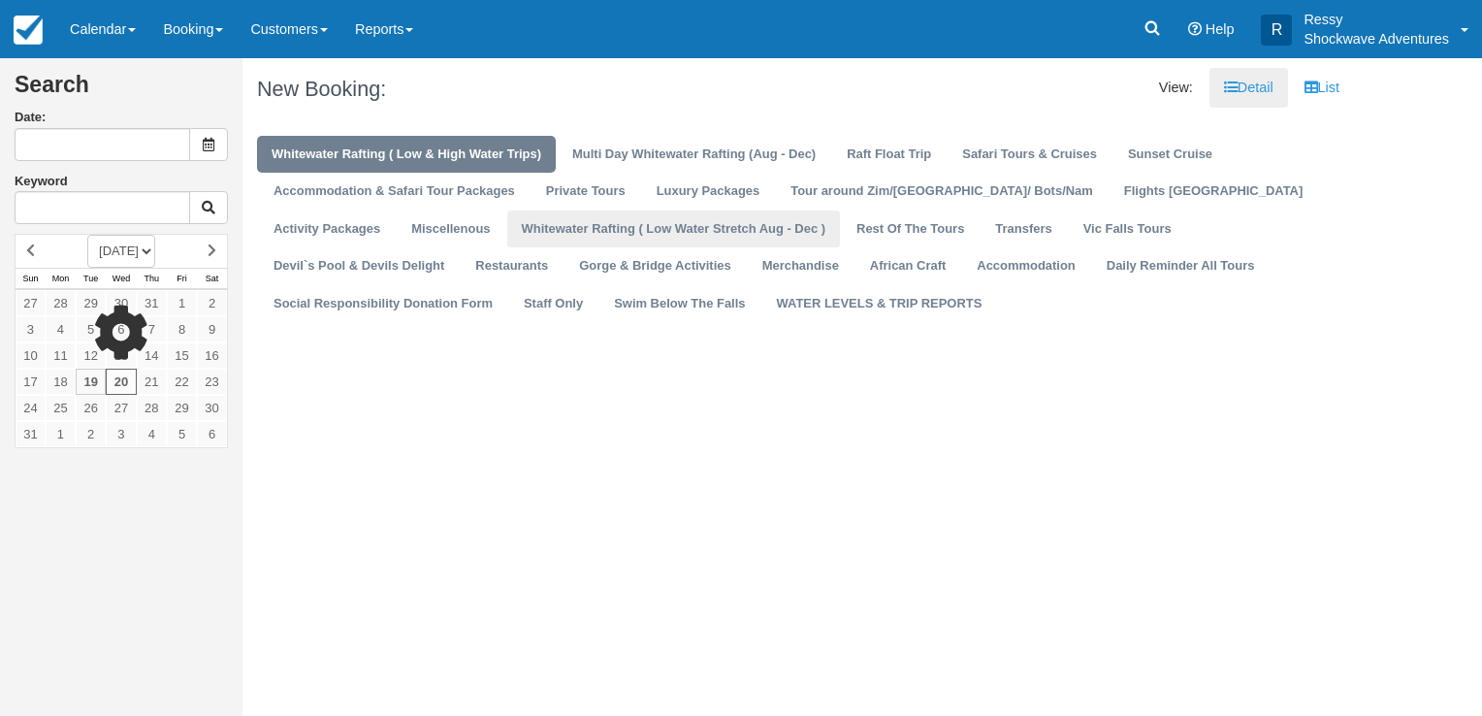
type input "[DATE]"
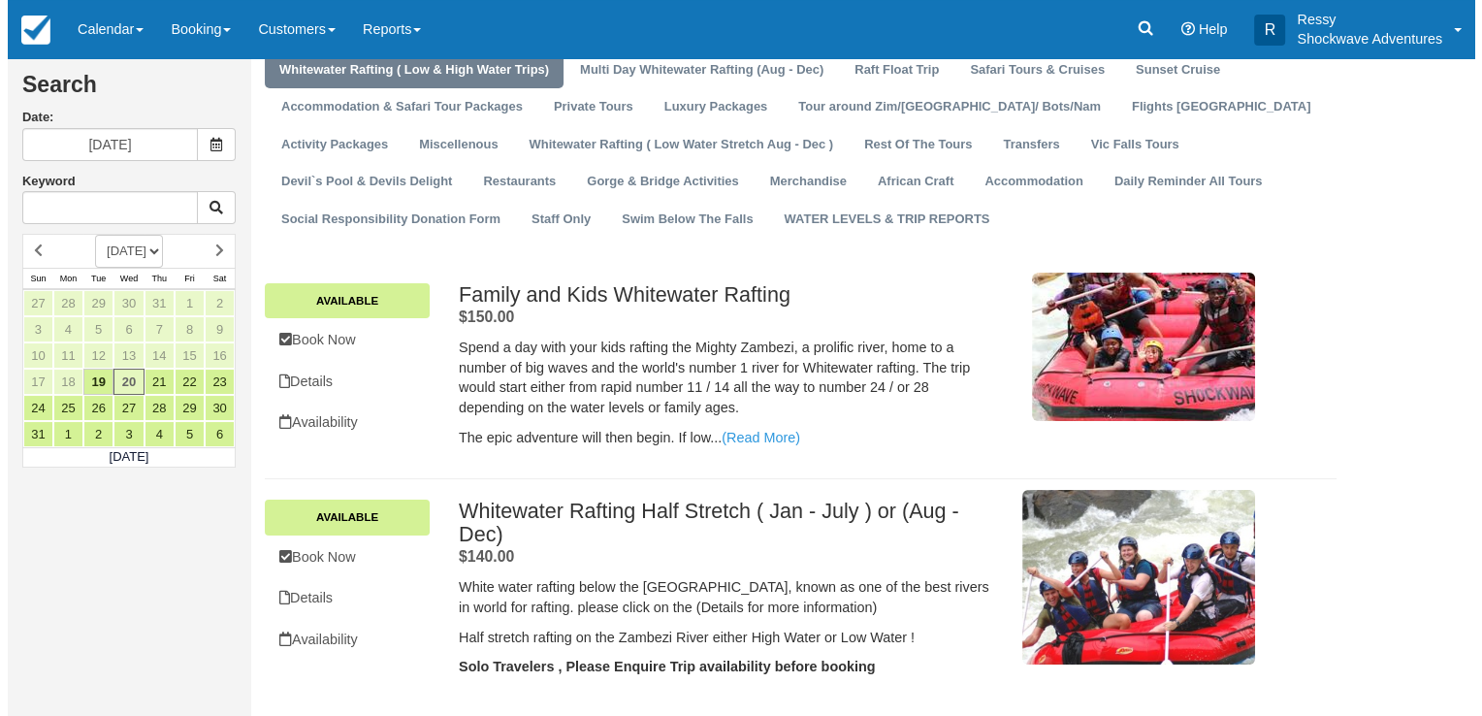
scroll to position [291, 0]
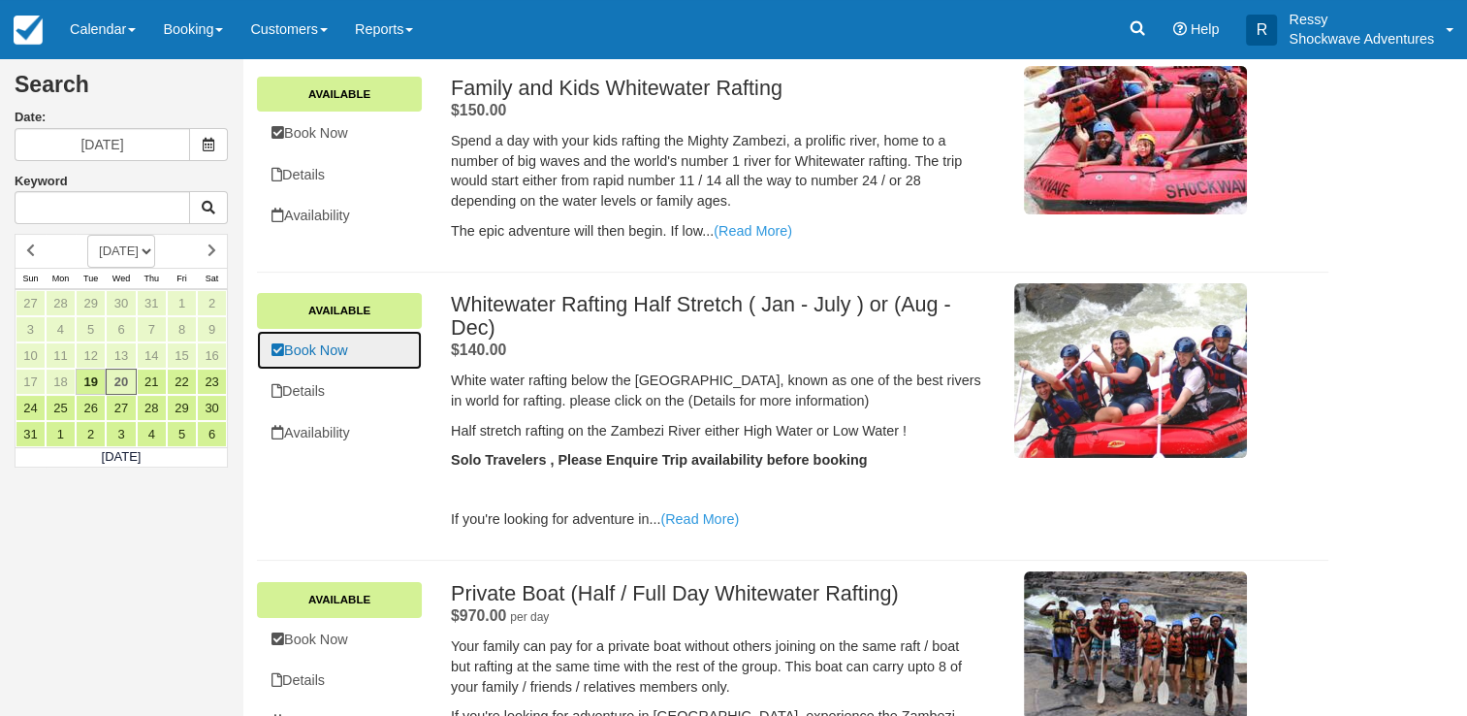
click at [329, 351] on link "Book Now" at bounding box center [339, 351] width 165 height 40
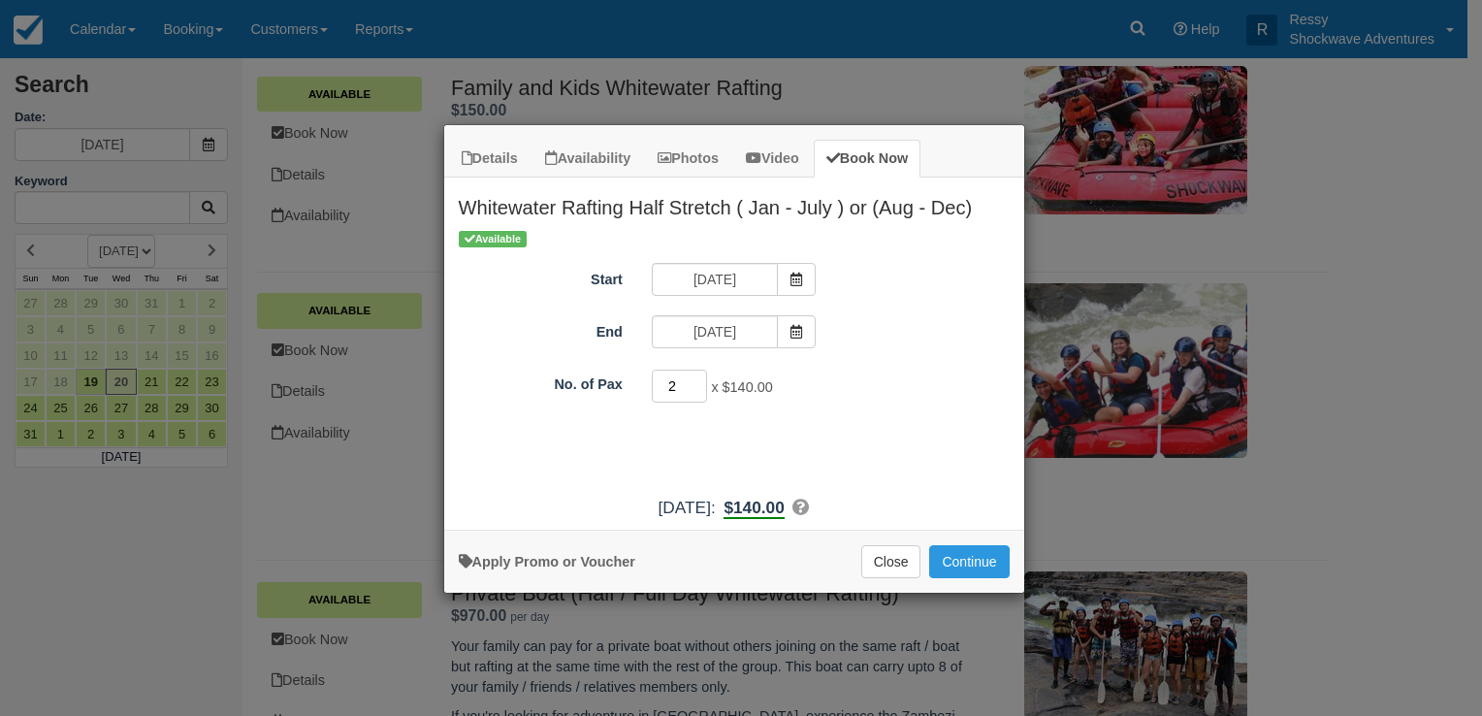
type input "2"
click at [698, 382] on input "2" at bounding box center [680, 385] width 56 height 33
click at [966, 556] on button "Continue" at bounding box center [969, 561] width 80 height 33
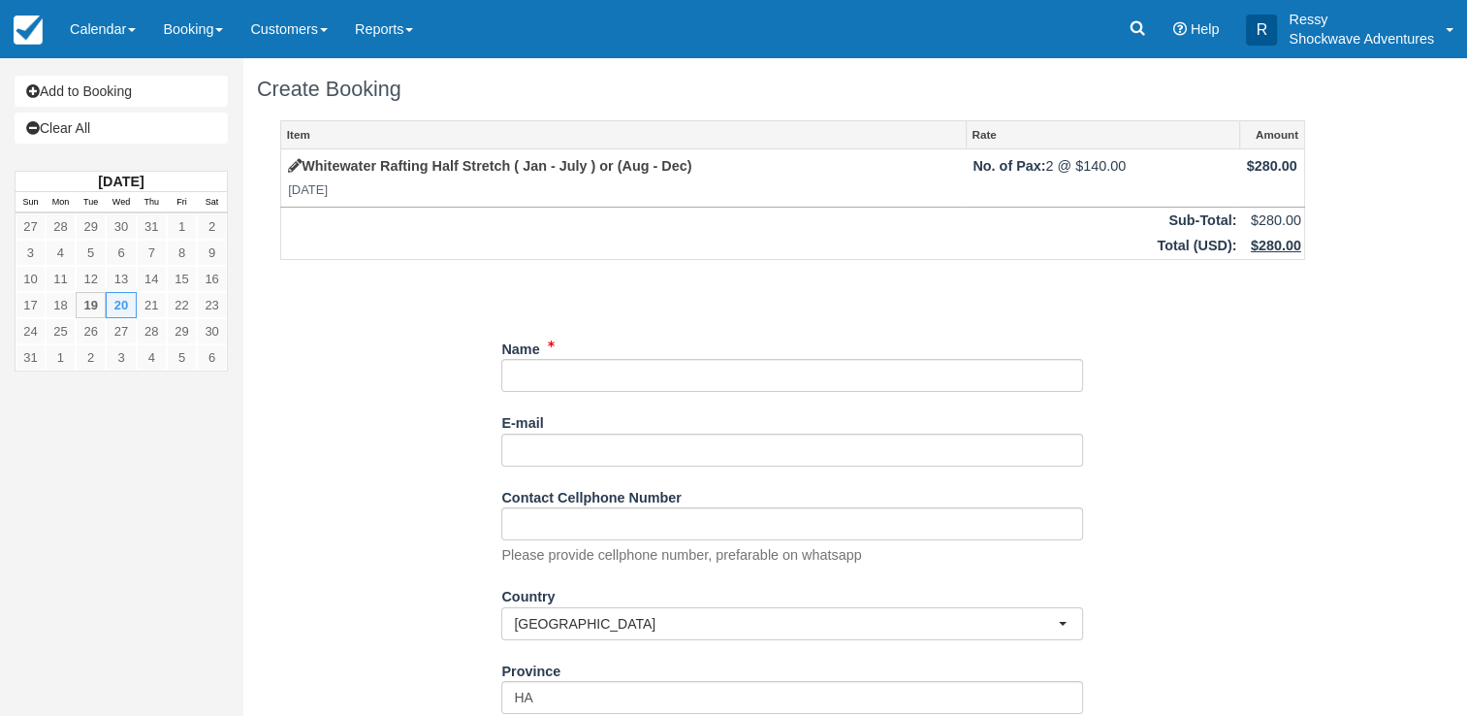
click at [619, 386] on input "Name" at bounding box center [792, 375] width 582 height 33
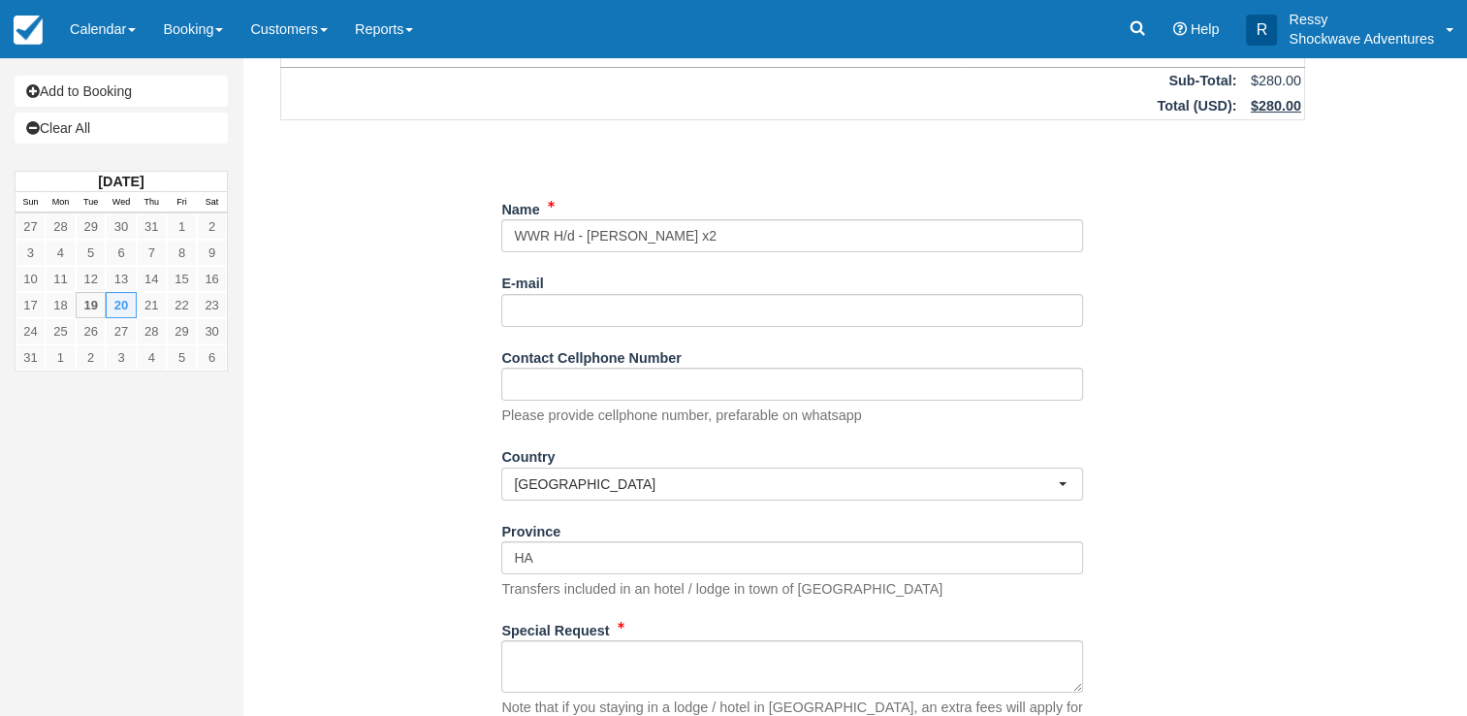
scroll to position [275, 0]
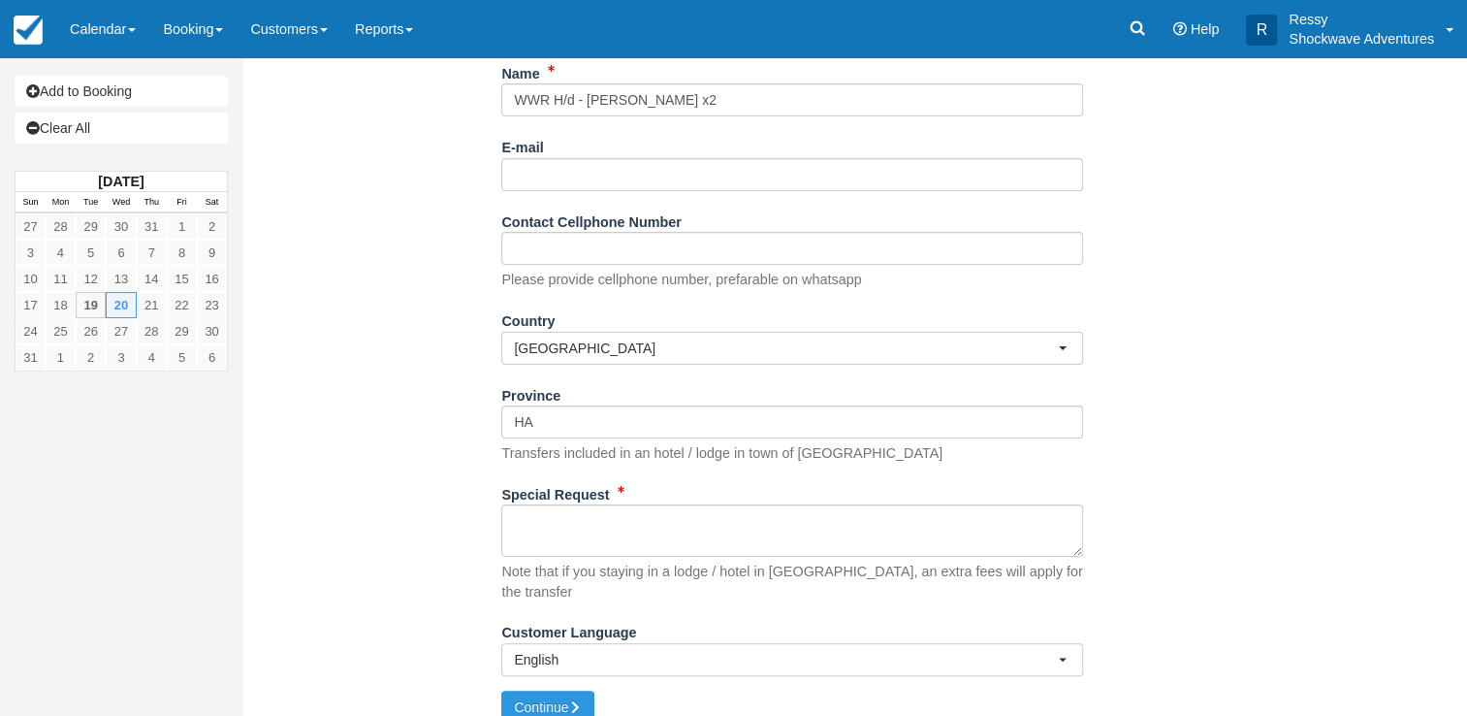
type input "WWR H/d - [PERSON_NAME] x2"
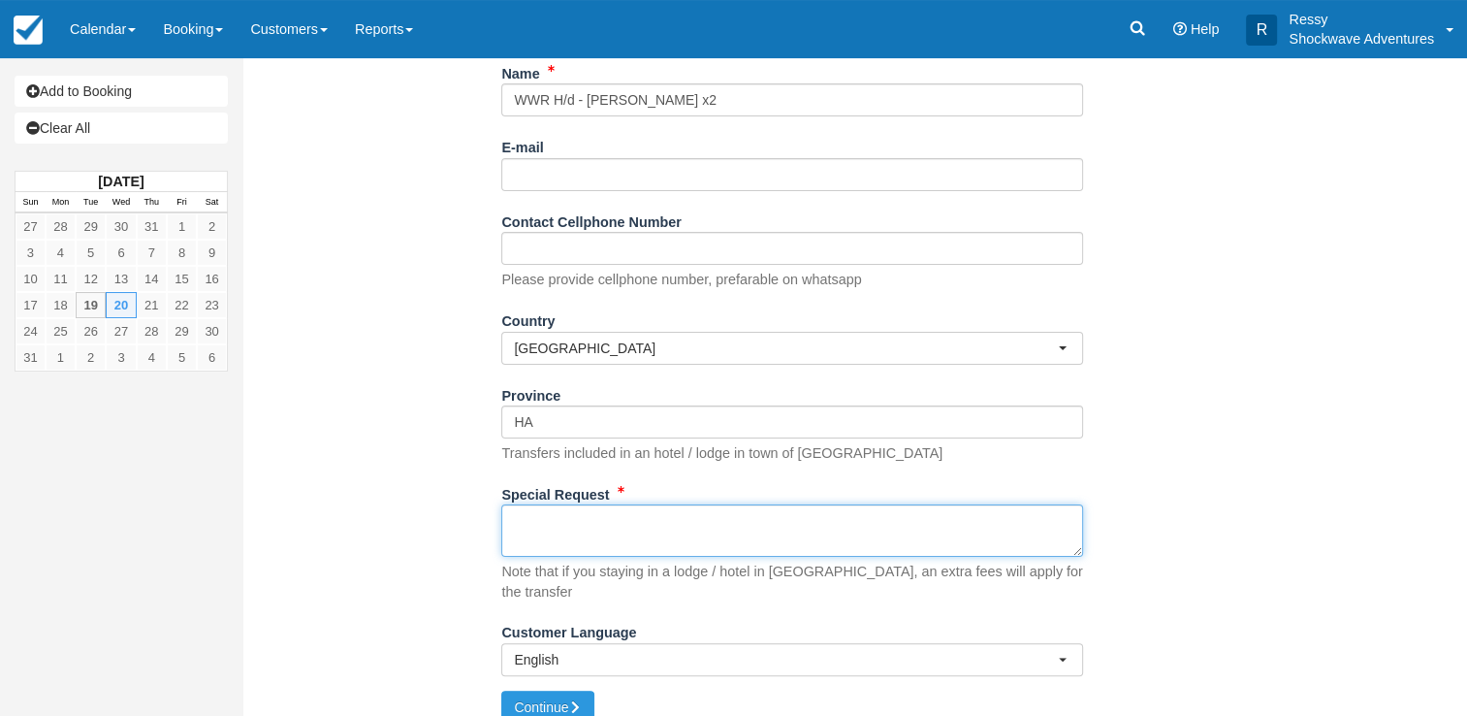
drag, startPoint x: 547, startPoint y: 519, endPoint x: 562, endPoint y: 516, distance: 15.8
click at [548, 519] on textarea "Special Request" at bounding box center [792, 530] width 582 height 52
paste textarea "Matthew Terry x2 · Activity: White Water Rafting · Dietary requirements: Hallie…"
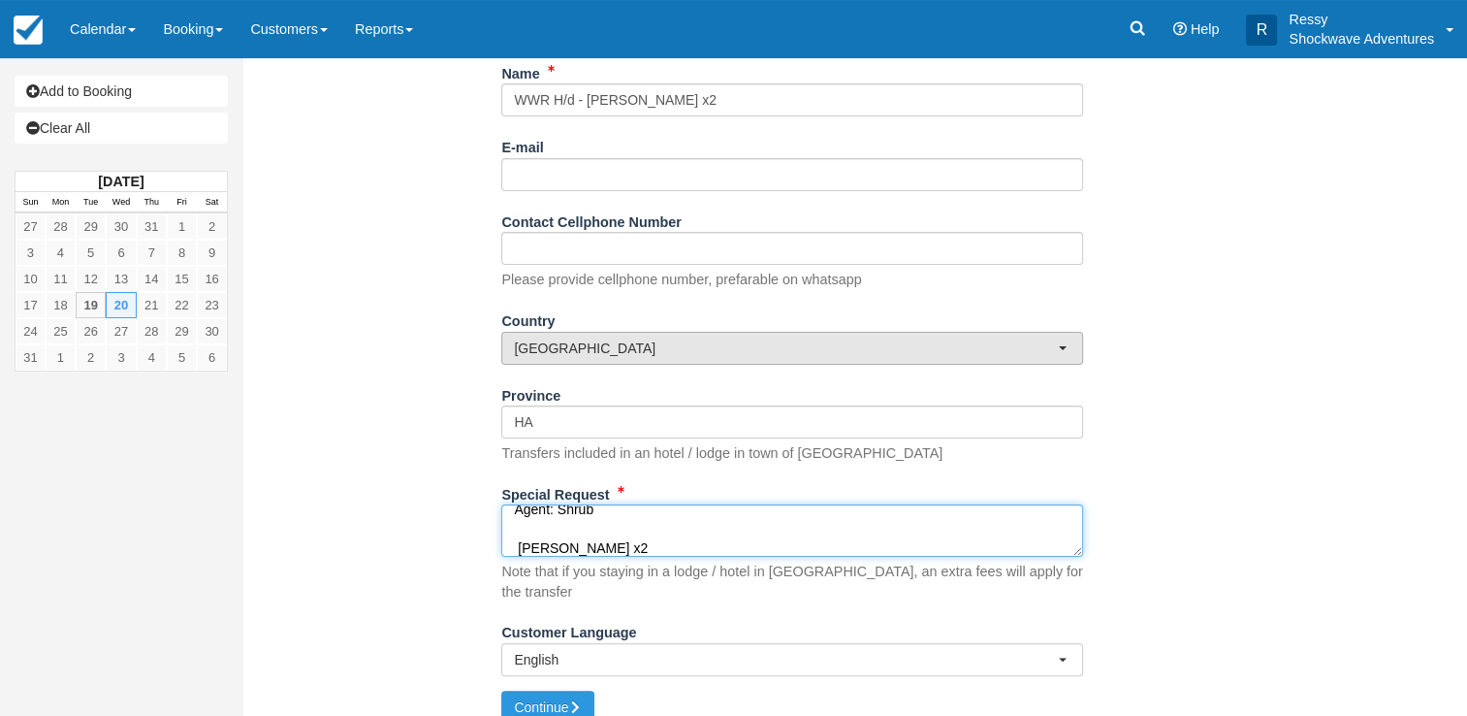
scroll to position [225, 0]
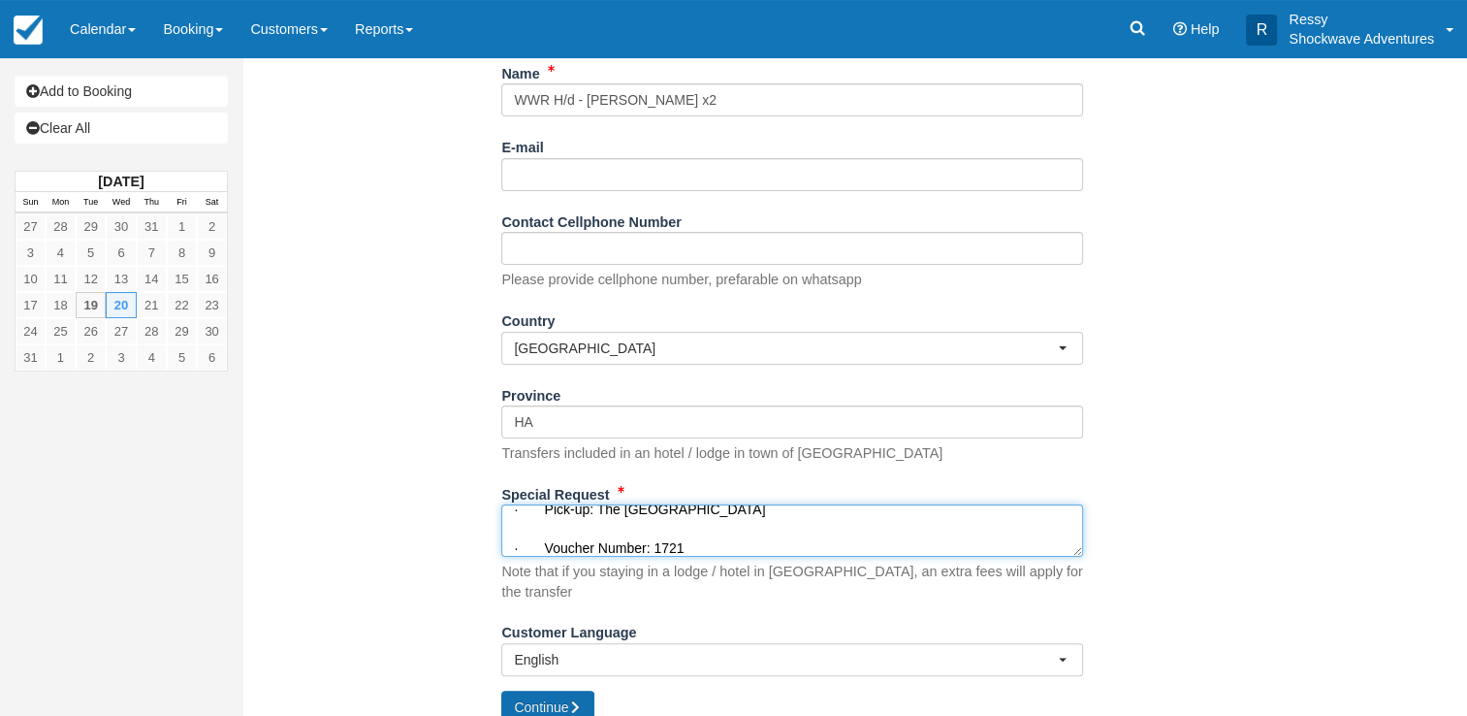
type textarea "Shrub @ 0730hrs Agent: Shrub Matthew Terry x2 · Activity: White Water Rafting ·…"
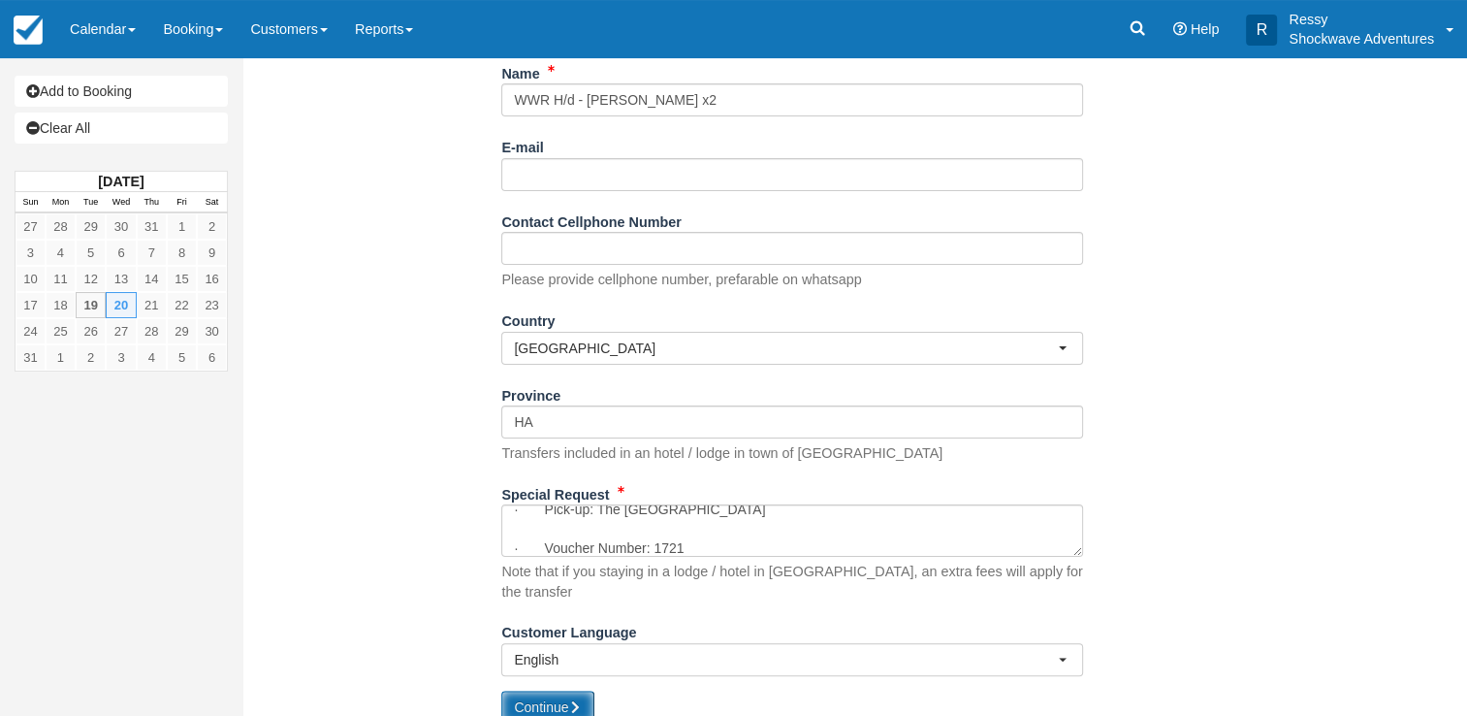
click at [537, 690] on button "Continue" at bounding box center [547, 706] width 93 height 33
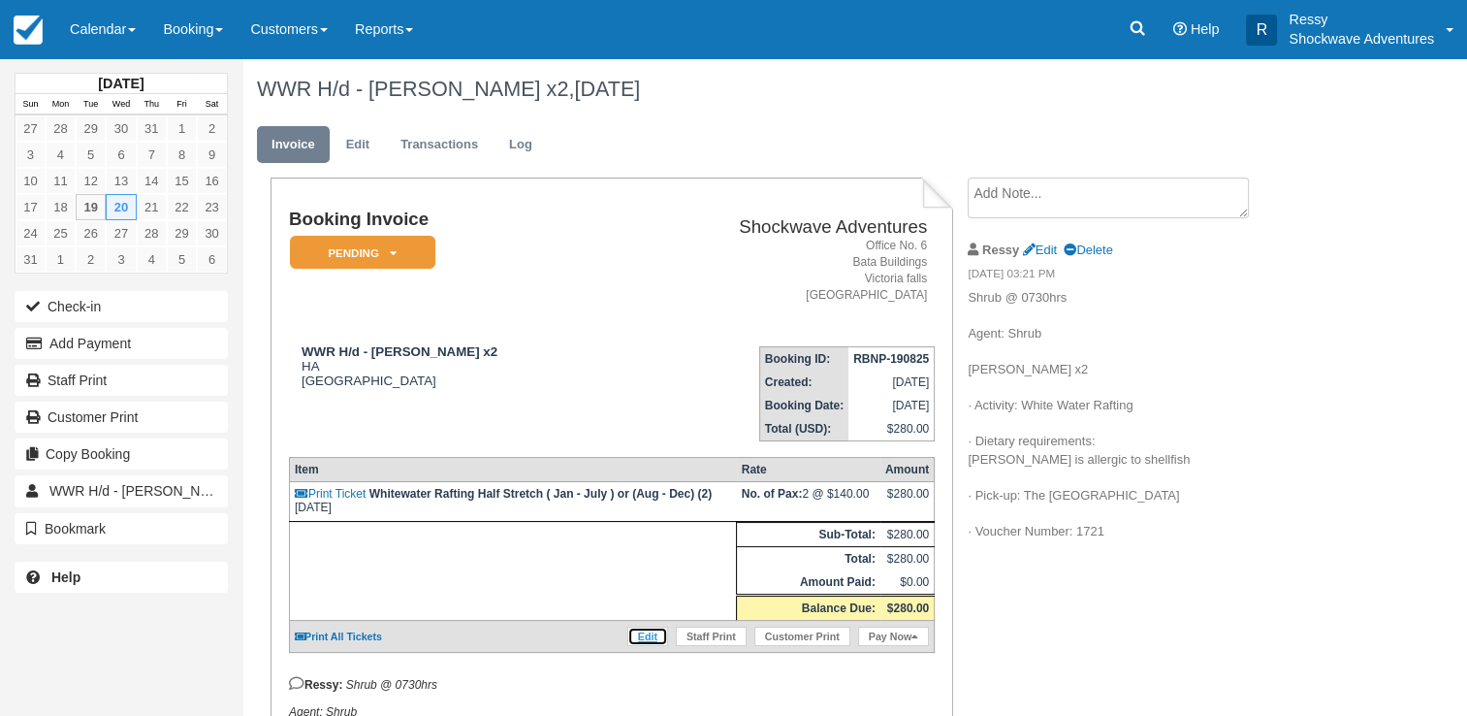
click at [653, 637] on link "Edit" at bounding box center [647, 635] width 41 height 19
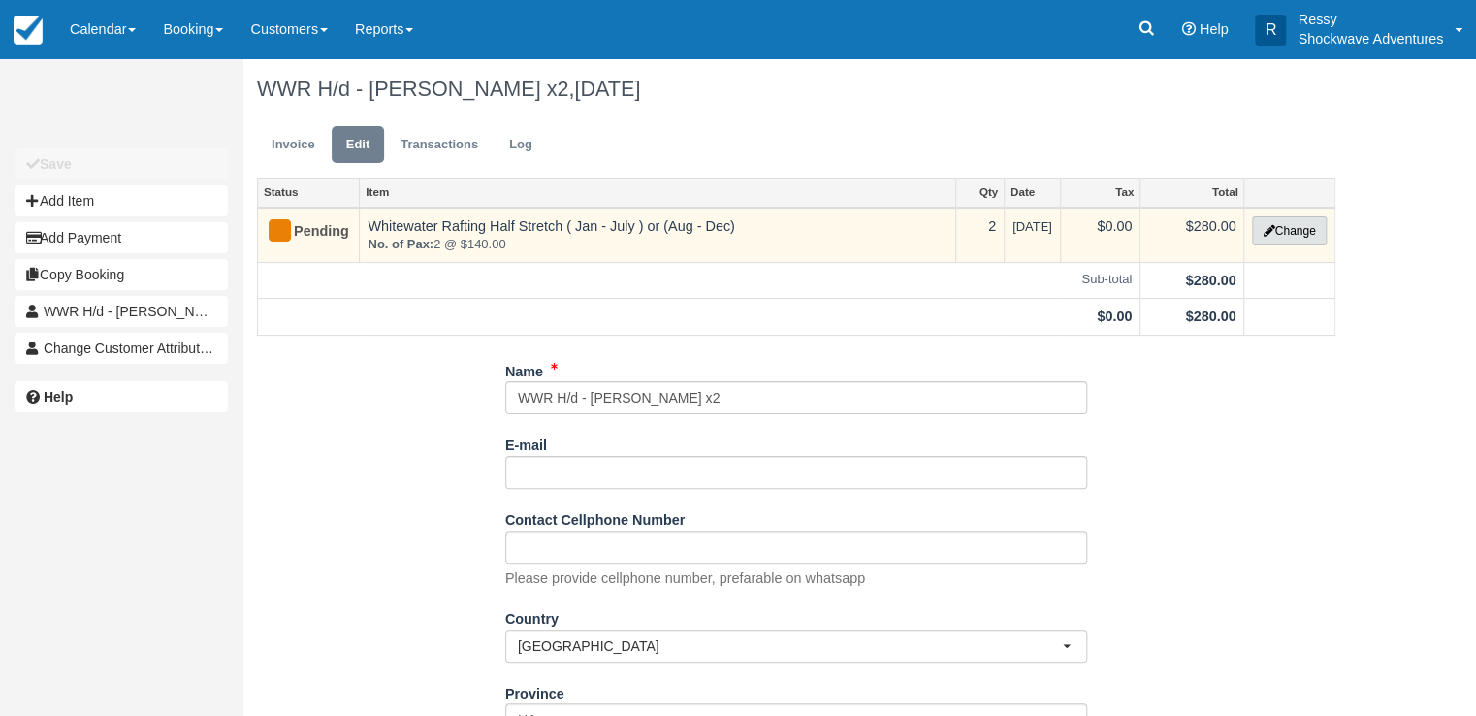
click at [1257, 229] on button "Change" at bounding box center [1289, 230] width 74 height 29
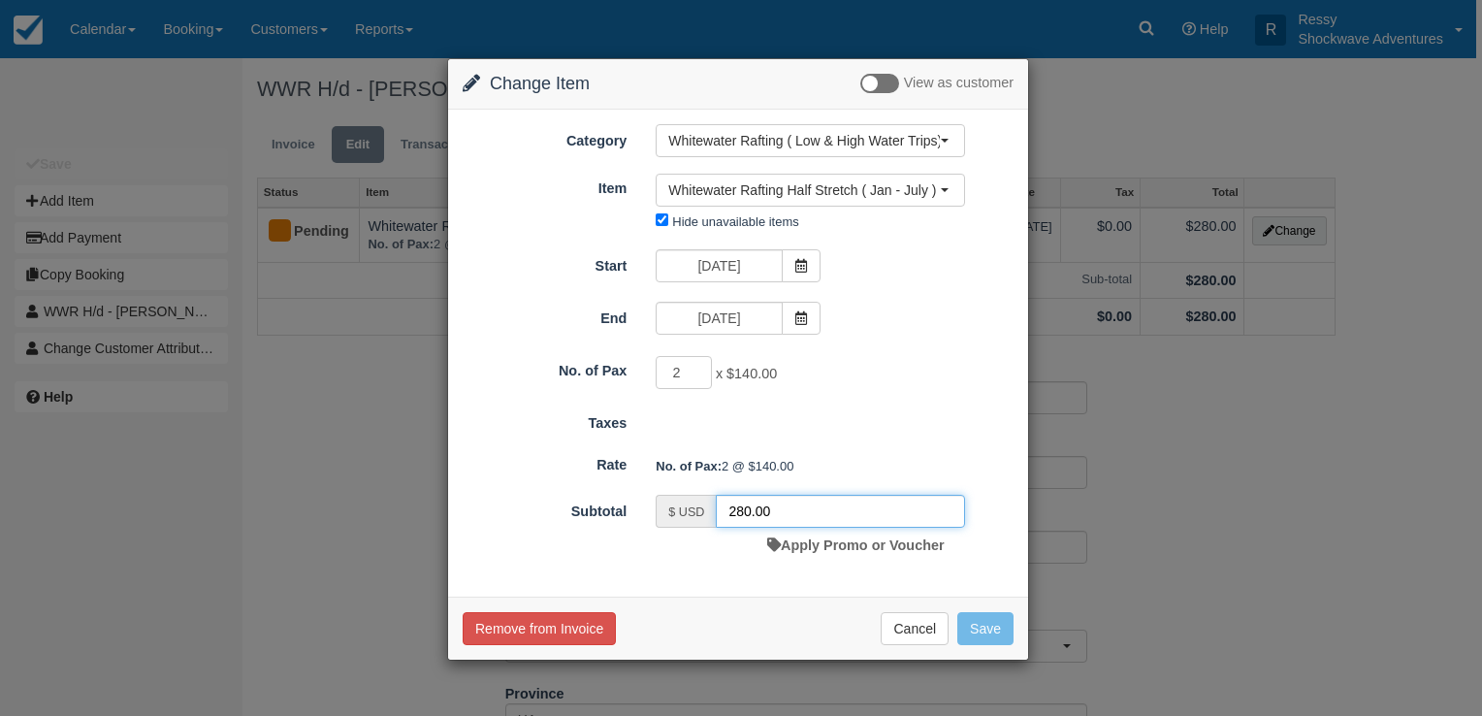
click at [750, 509] on input "280.00" at bounding box center [840, 511] width 249 height 33
type input "200.00"
click at [985, 630] on button "Save" at bounding box center [985, 628] width 56 height 33
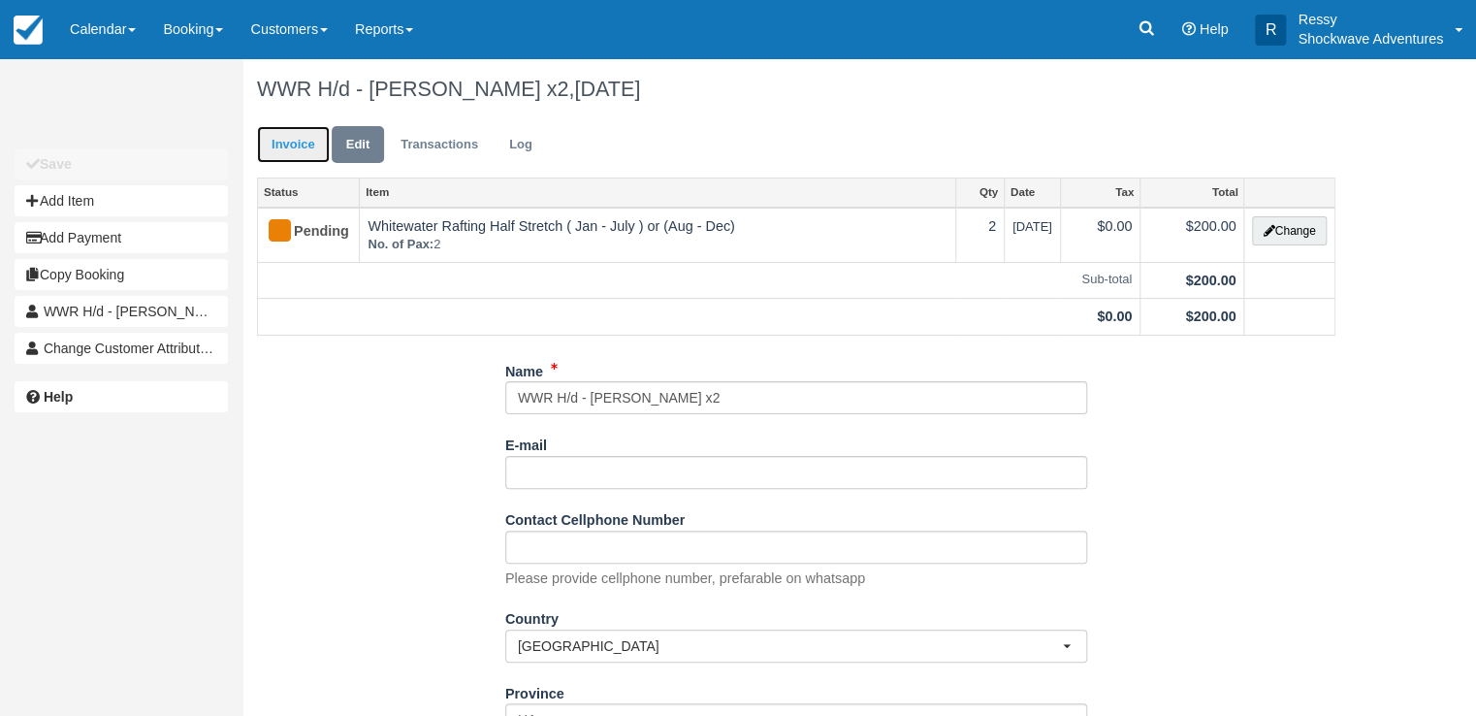
click at [280, 144] on link "Invoice" at bounding box center [293, 145] width 73 height 38
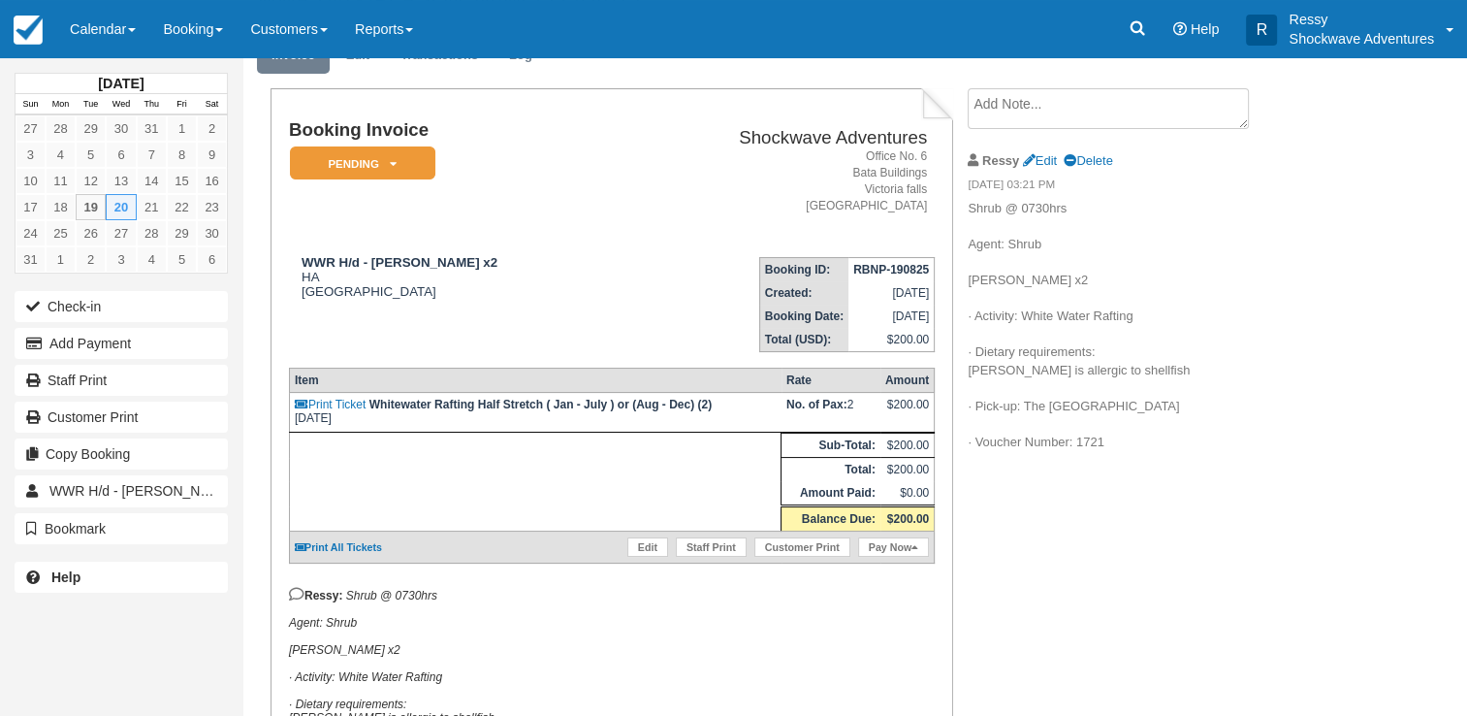
scroll to position [97, 0]
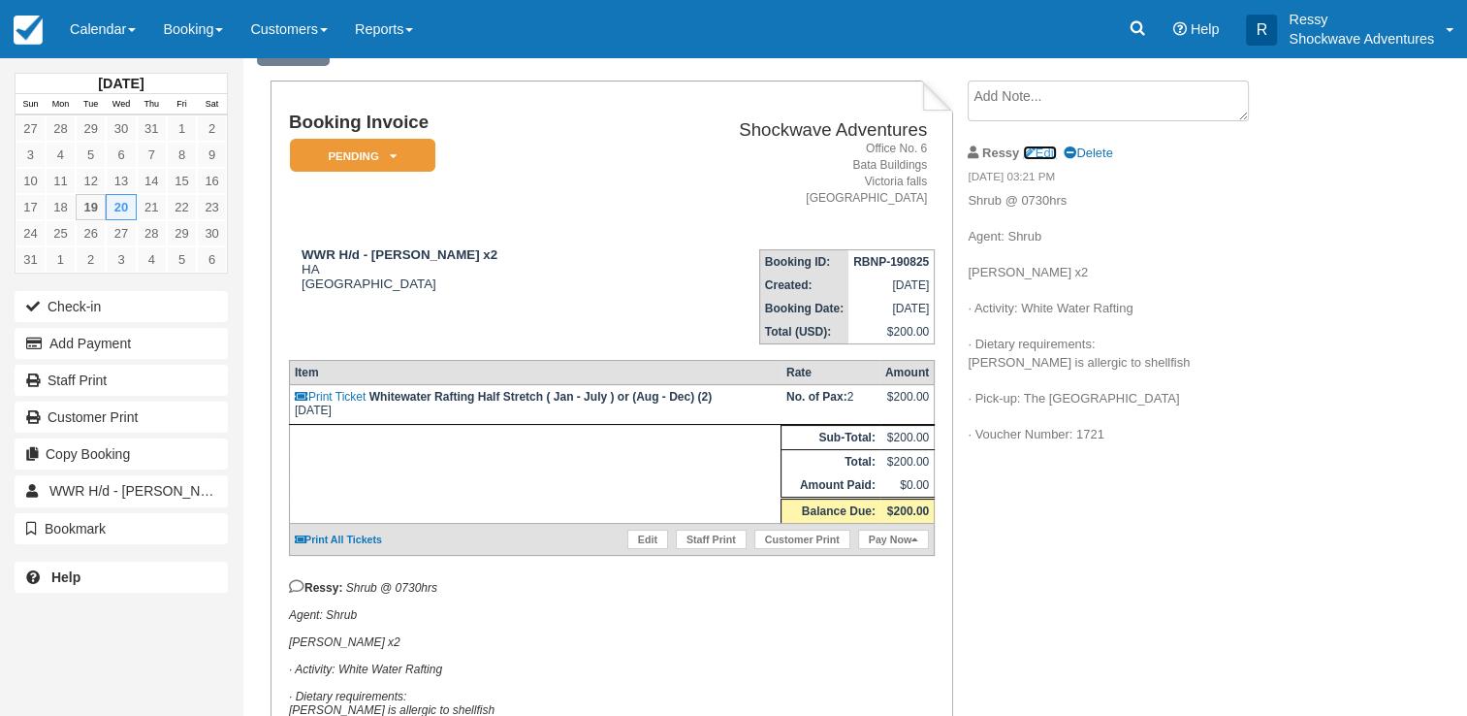
click at [1051, 157] on link "Edit" at bounding box center [1040, 152] width 34 height 15
type textarea "Shrub @ 0730hrs Agent: Shrub [PERSON_NAME] x2 · Activity: White Water Rafting ·…"
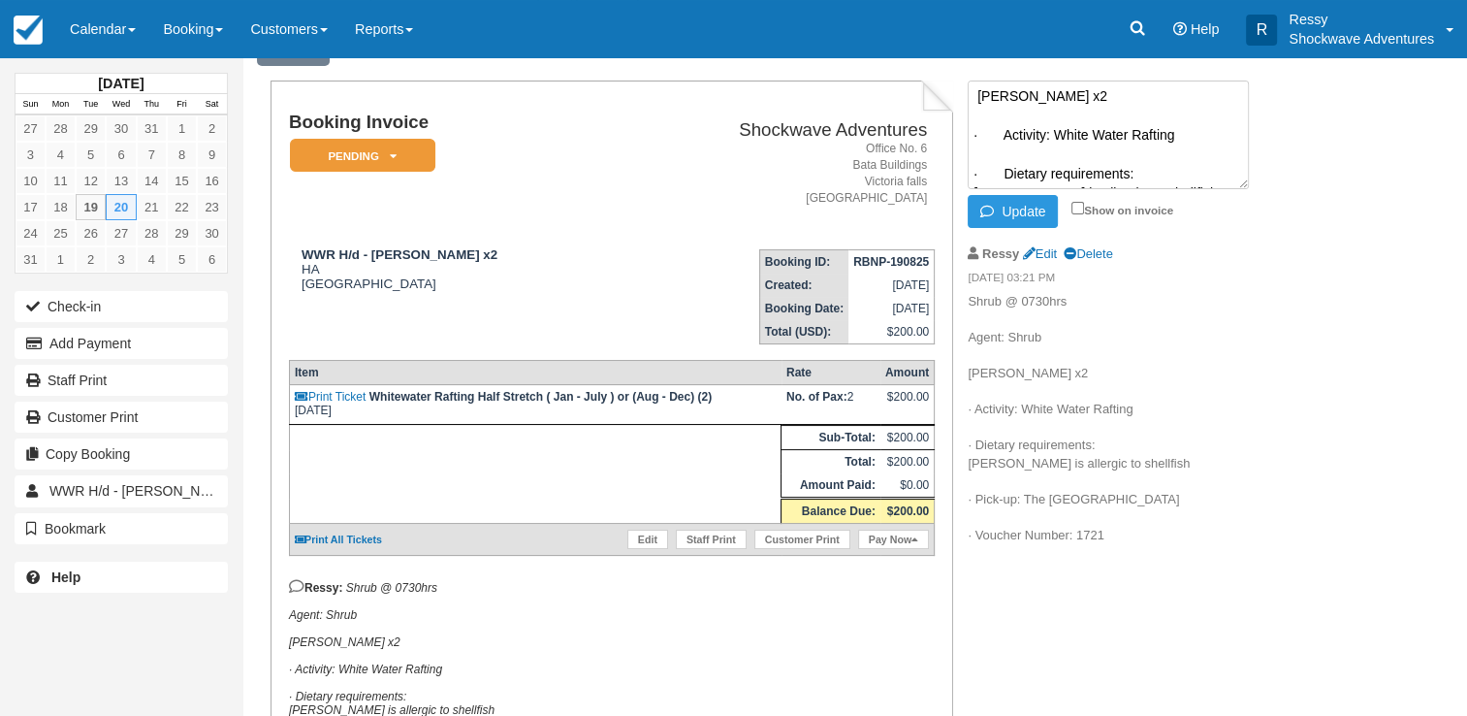
scroll to position [0, 0]
click at [1065, 207] on div "Update Show on invoice" at bounding box center [1131, 211] width 327 height 33
click at [1074, 207] on input "Show on invoice" at bounding box center [1077, 208] width 13 height 13
checkbox input "true"
click at [1013, 221] on button "Update" at bounding box center [1013, 211] width 90 height 33
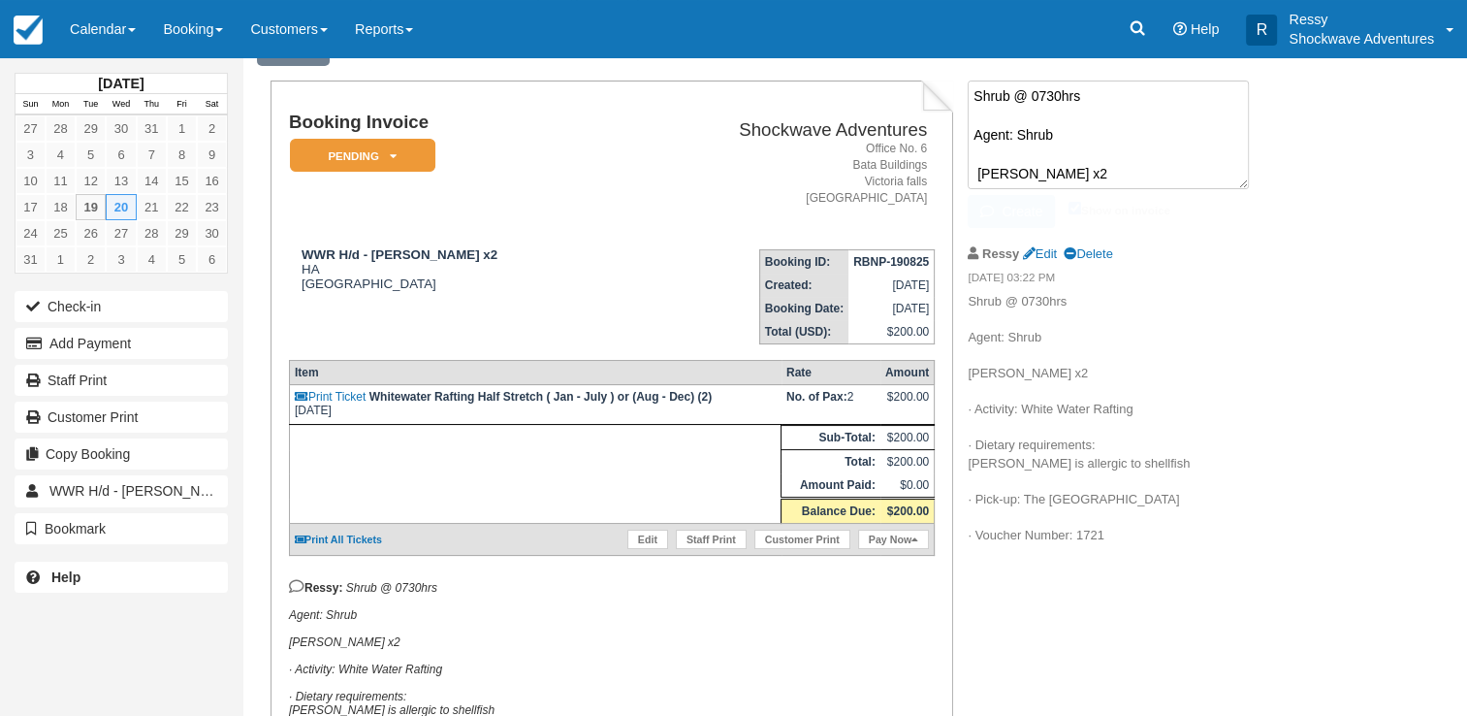
click at [977, 91] on textarea "Shrub @ 0730hrs Agent: Shrub [PERSON_NAME] x2 · Activity: White Water Rafting ·…" at bounding box center [1108, 134] width 281 height 109
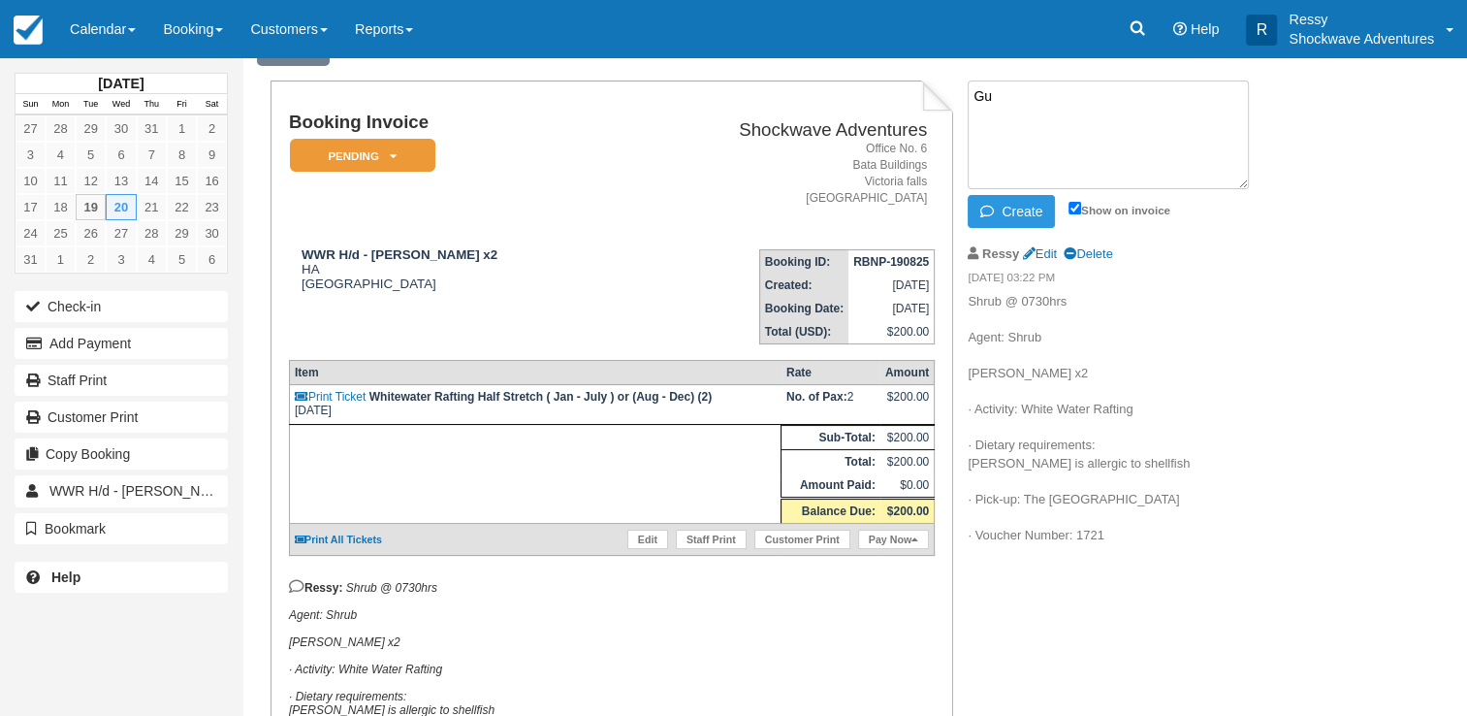
type textarea "G"
type textarea "Clients to be dropped off at the border"
click at [1074, 213] on label "Show on invoice" at bounding box center [1120, 210] width 102 height 13
click at [1074, 213] on input "Show on invoice" at bounding box center [1075, 208] width 13 height 13
click at [1074, 213] on label "Show on invoice" at bounding box center [1120, 210] width 102 height 13
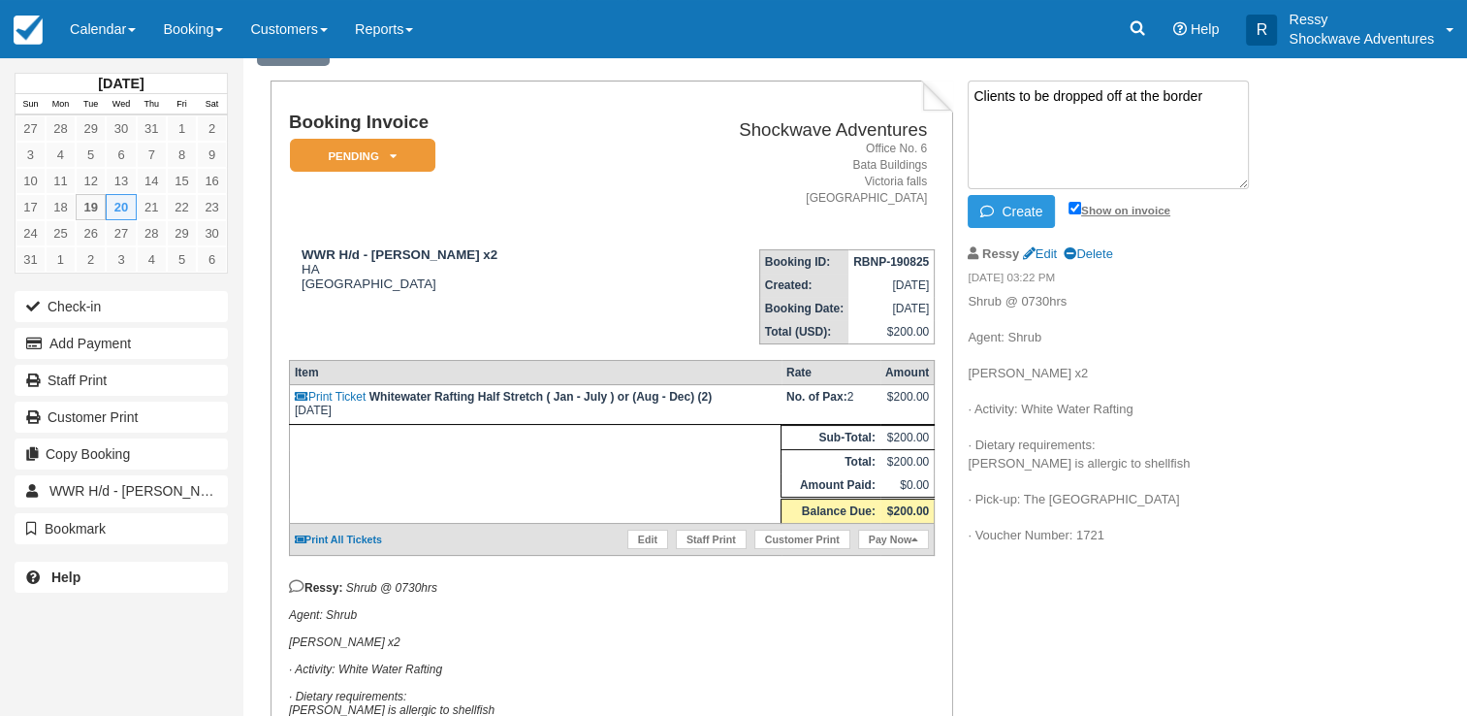
click at [1074, 213] on input "Show on invoice" at bounding box center [1075, 208] width 13 height 13
click at [1073, 203] on input "Show on invoice" at bounding box center [1075, 208] width 13 height 13
checkbox input "true"
click at [1035, 221] on button "Create" at bounding box center [1011, 211] width 87 height 33
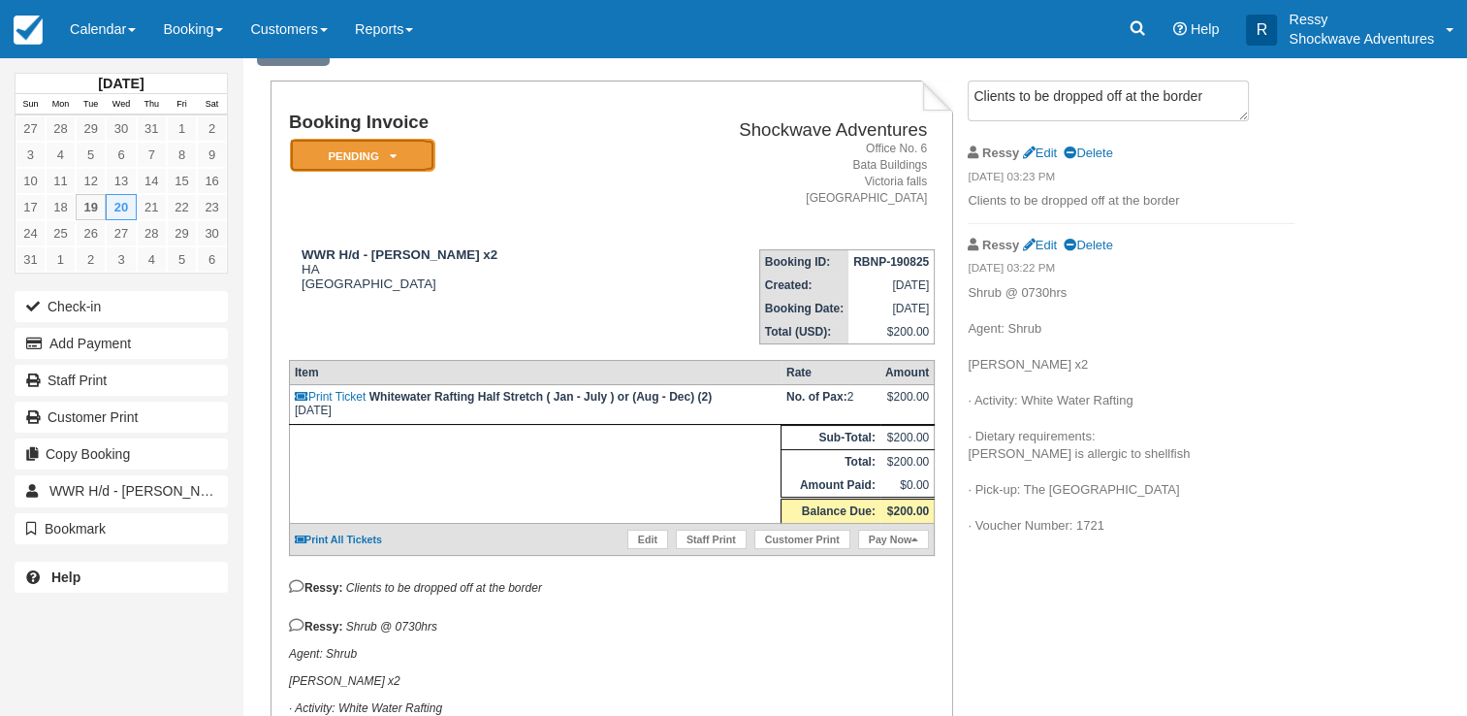
click at [396, 146] on em "Pending" at bounding box center [362, 156] width 145 height 34
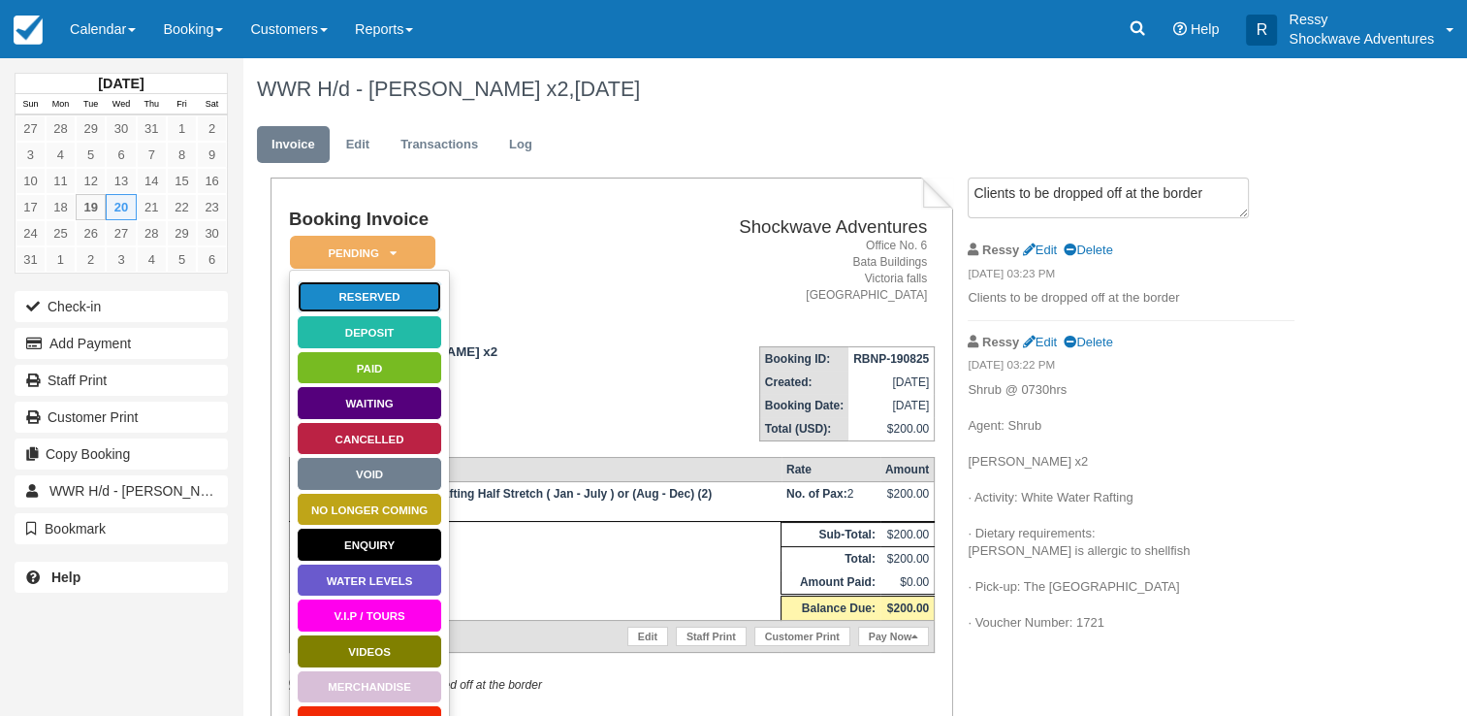
click at [422, 298] on link "Reserved" at bounding box center [369, 297] width 145 height 34
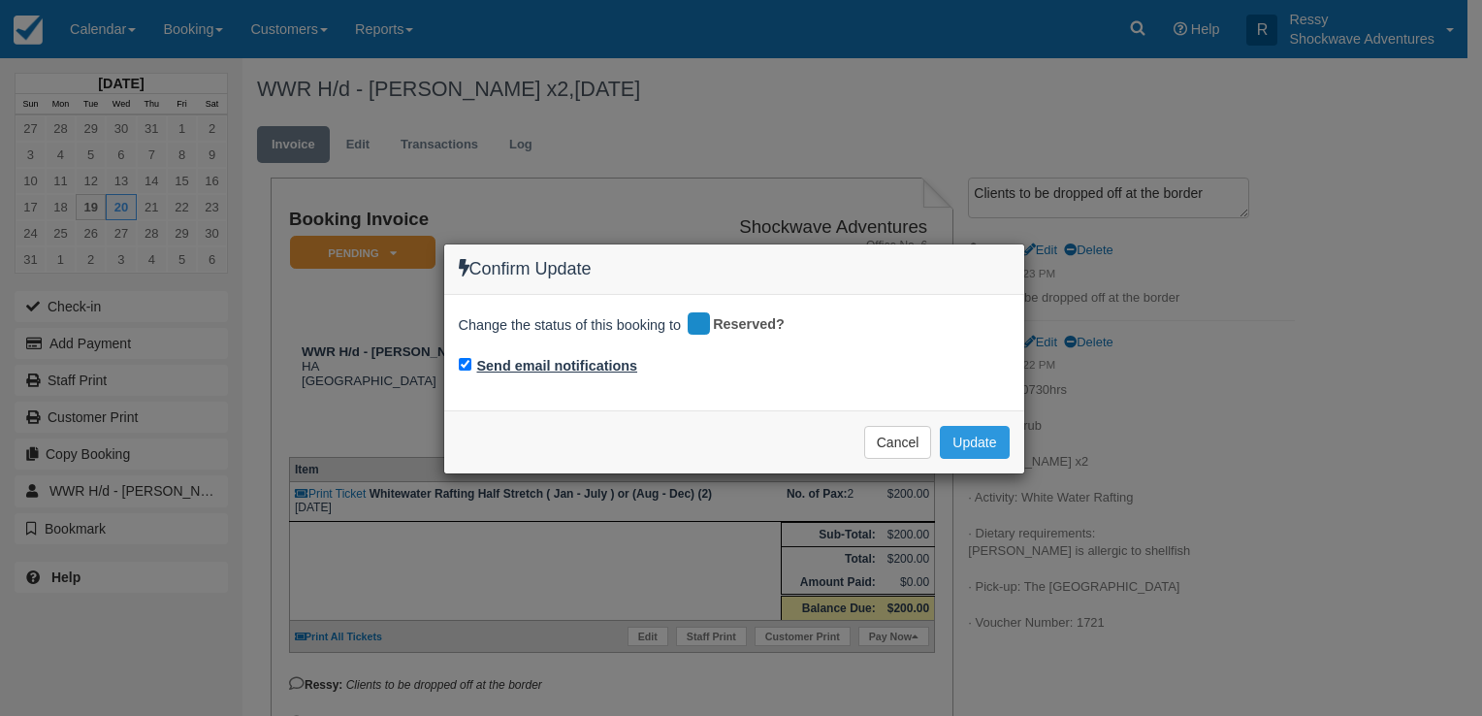
click at [513, 367] on label "Send email notifications" at bounding box center [557, 366] width 161 height 20
click at [471, 367] on input "Send email notifications" at bounding box center [465, 364] width 13 height 13
checkbox input "false"
click at [969, 450] on button "Update" at bounding box center [974, 442] width 69 height 33
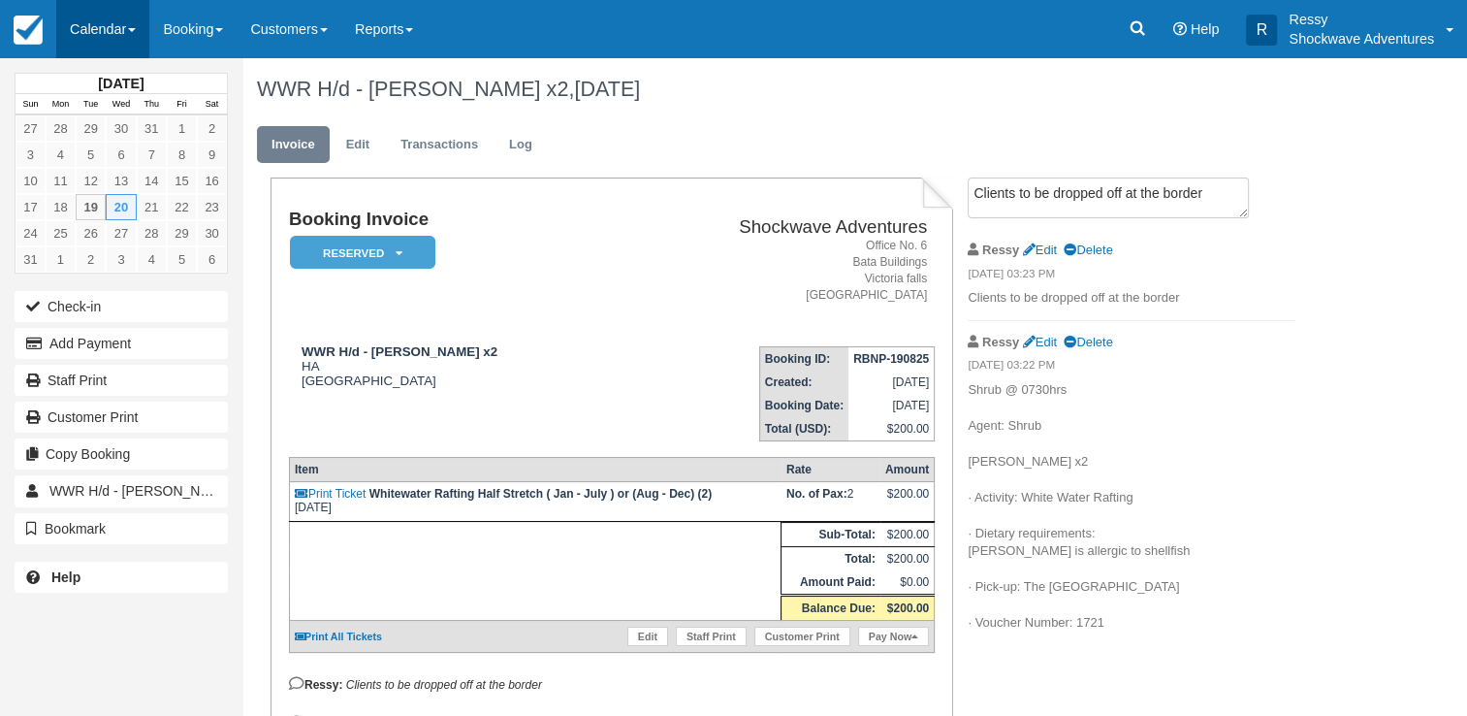
click at [91, 4] on link "Calendar" at bounding box center [102, 29] width 93 height 58
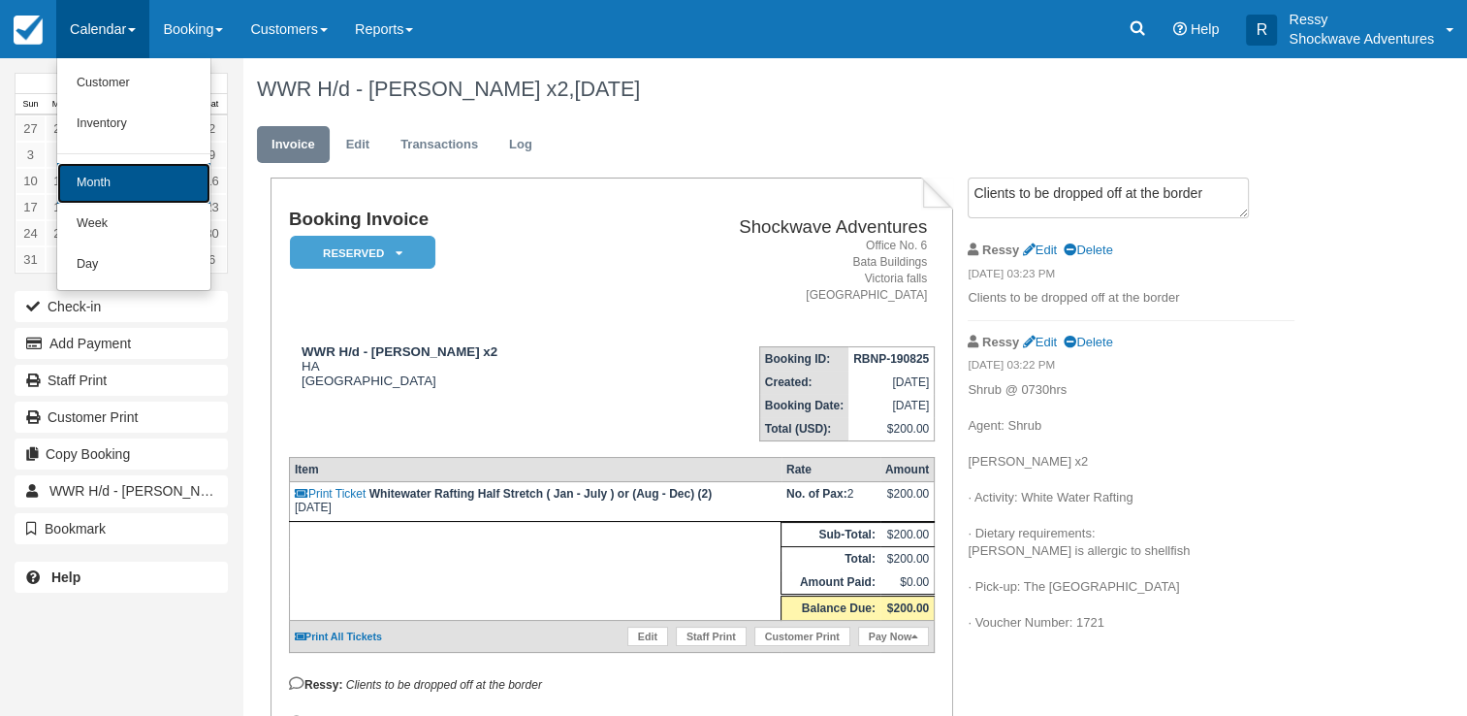
click at [174, 196] on link "Month" at bounding box center [133, 183] width 153 height 41
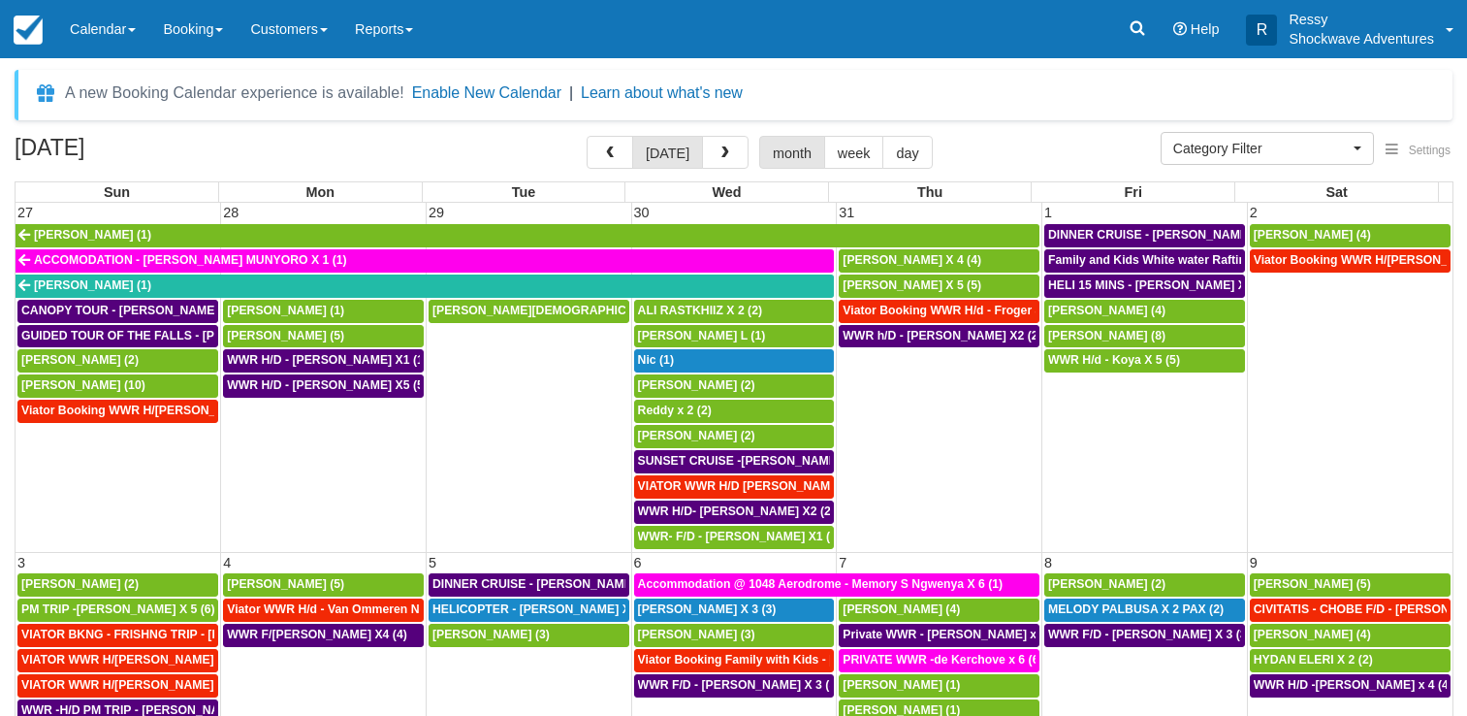
select select
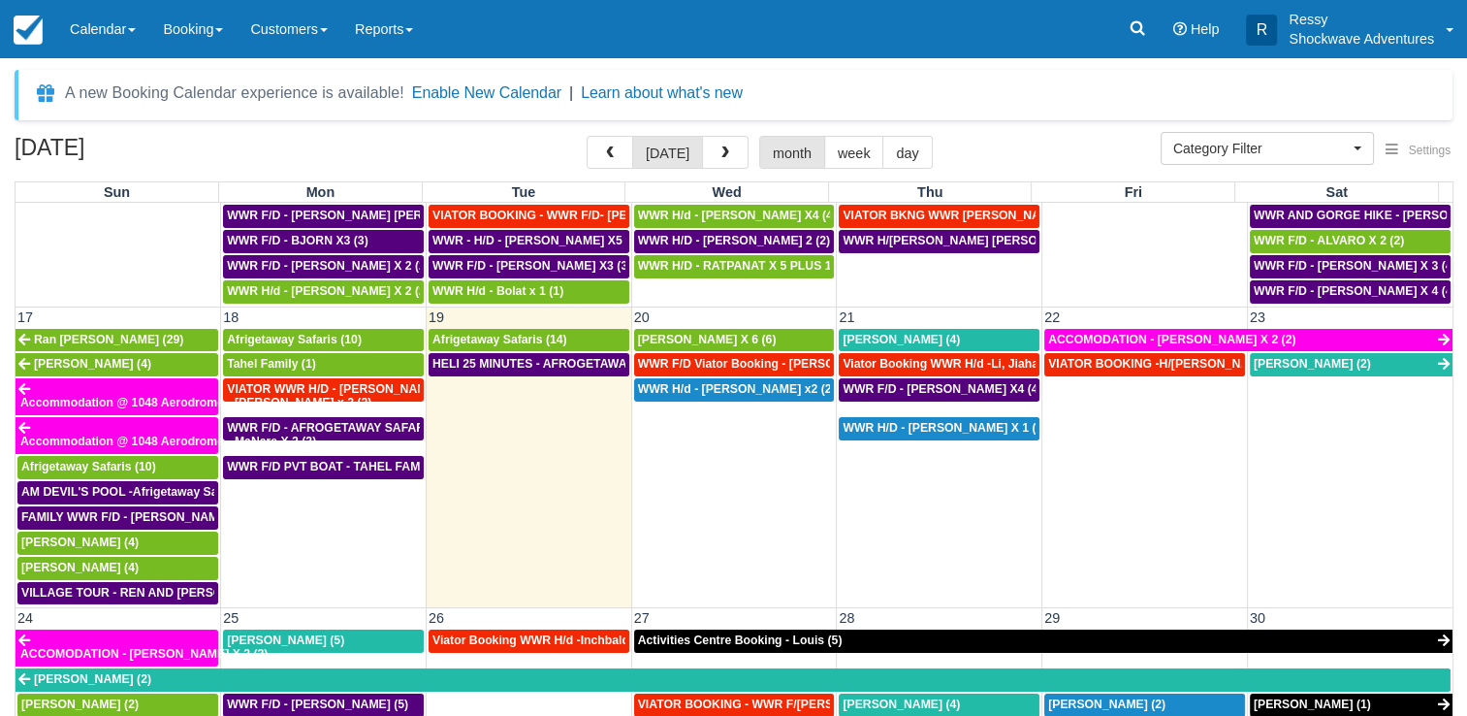
scroll to position [970, 0]
